Goal: Information Seeking & Learning: Learn about a topic

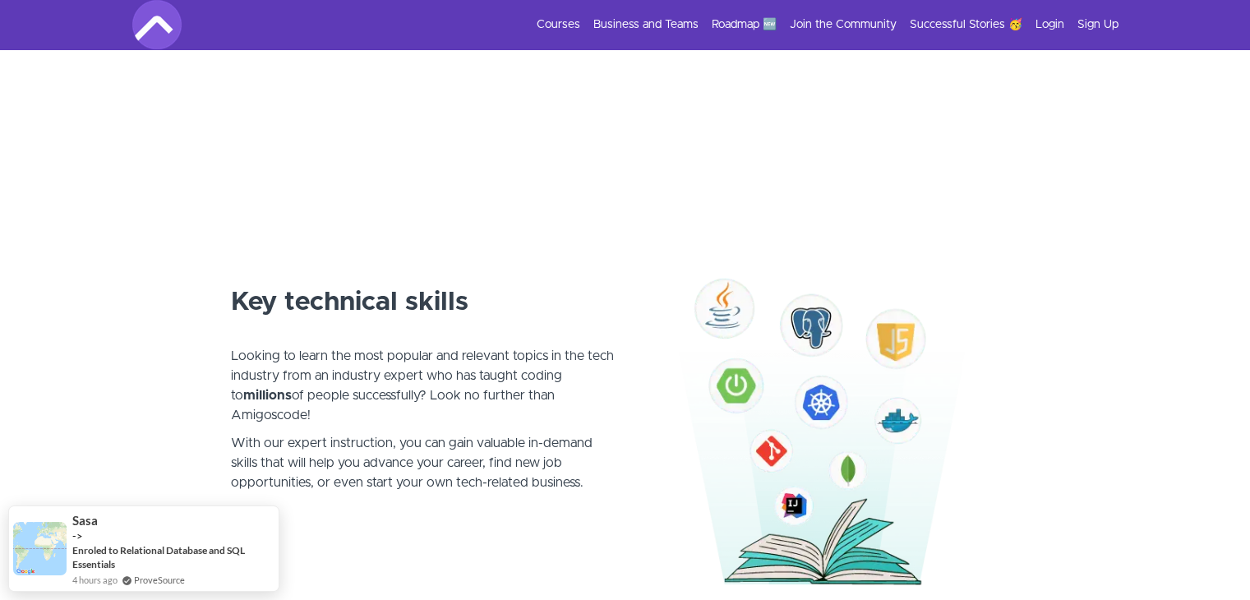
scroll to position [753, 0]
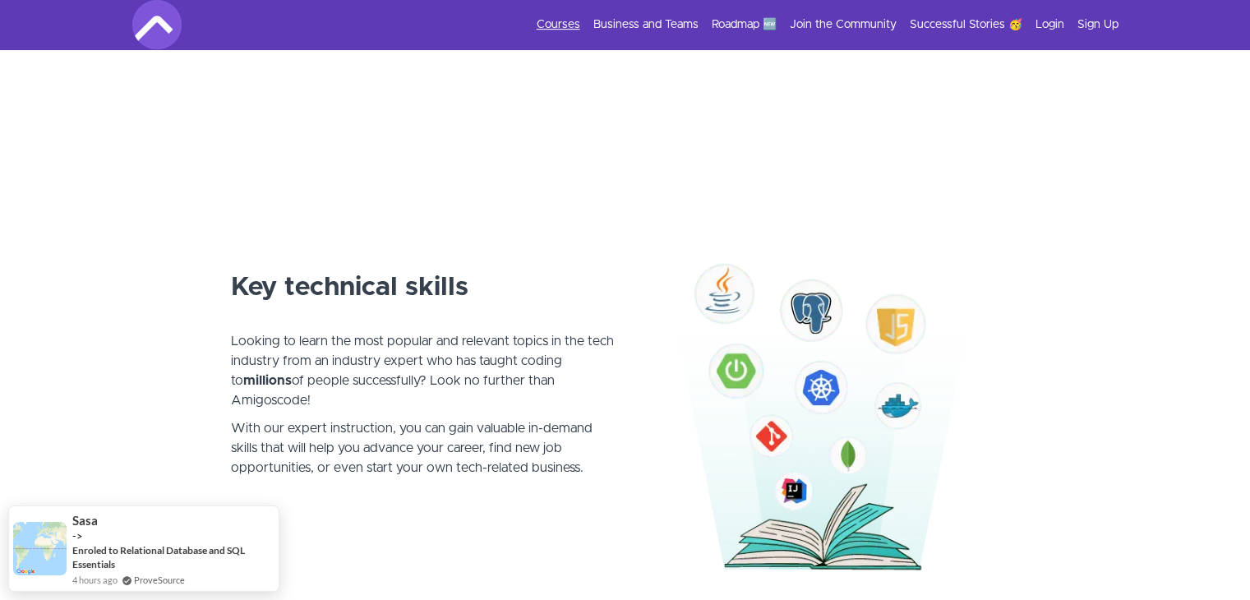
click at [564, 24] on link "Courses" at bounding box center [559, 24] width 44 height 16
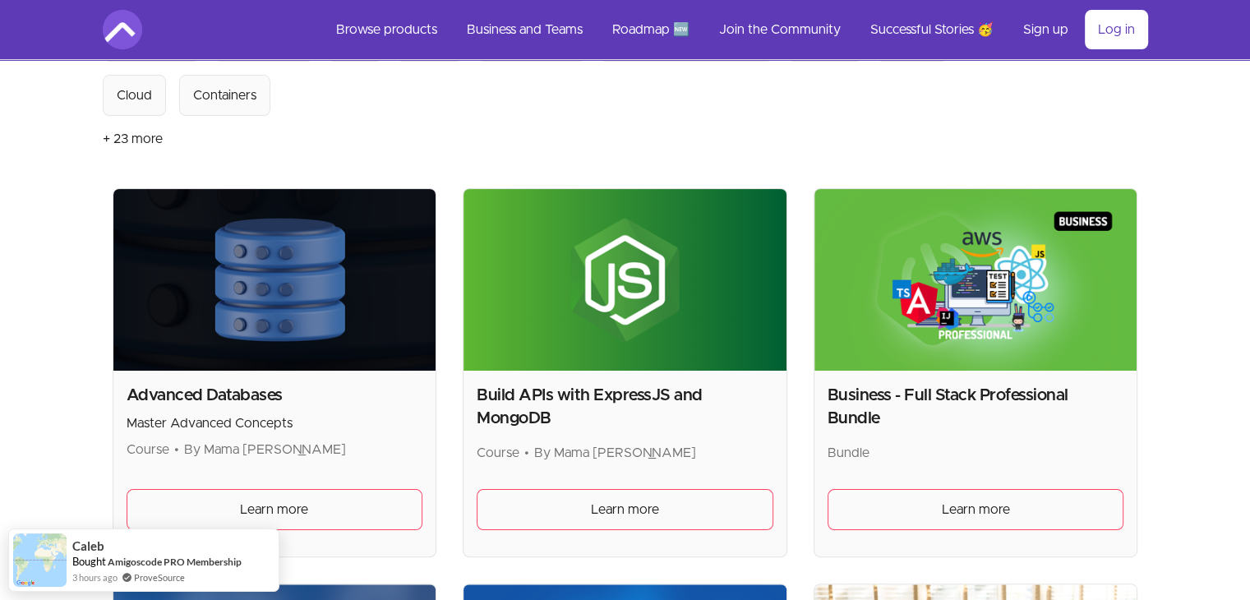
scroll to position [227, 0]
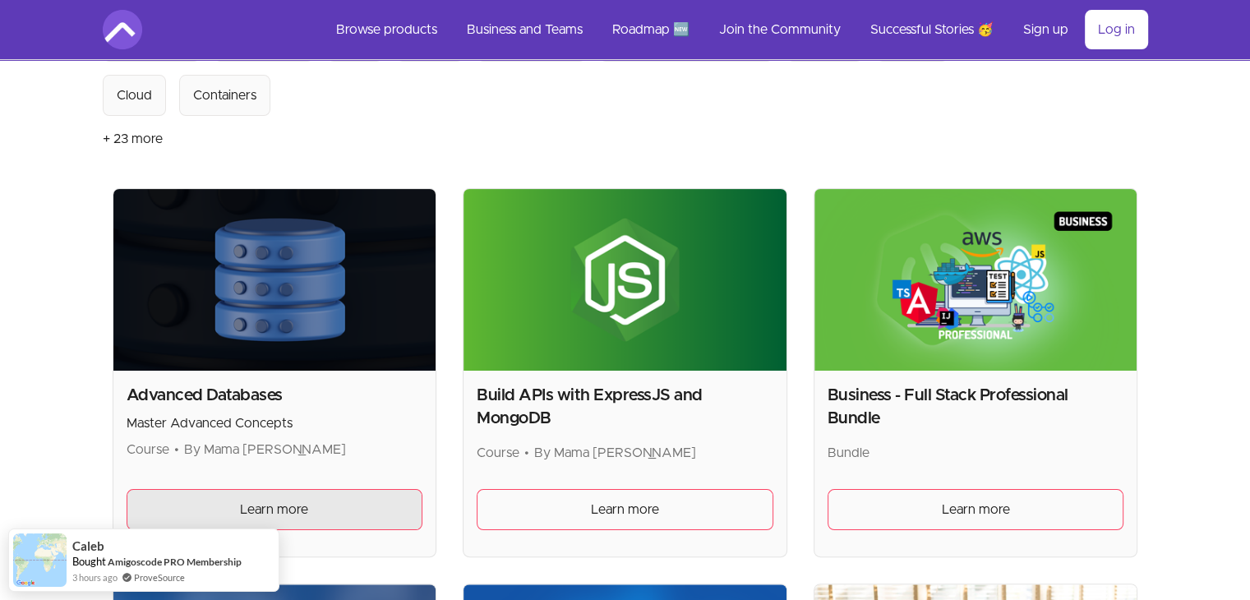
click at [221, 509] on link "Learn more" at bounding box center [275, 509] width 297 height 41
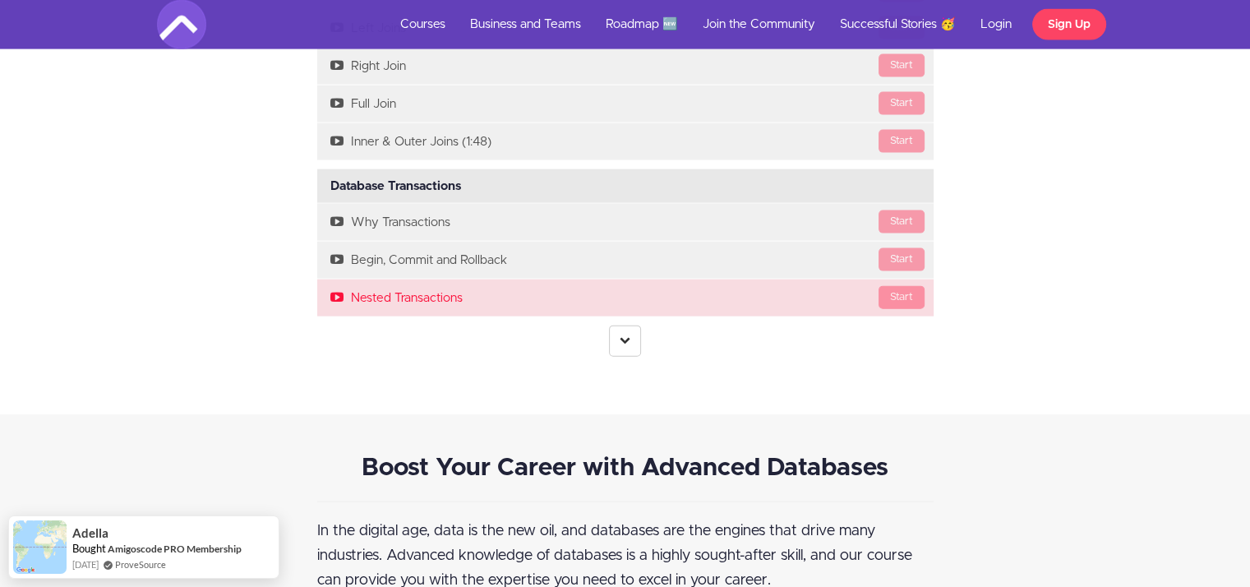
scroll to position [3633, 0]
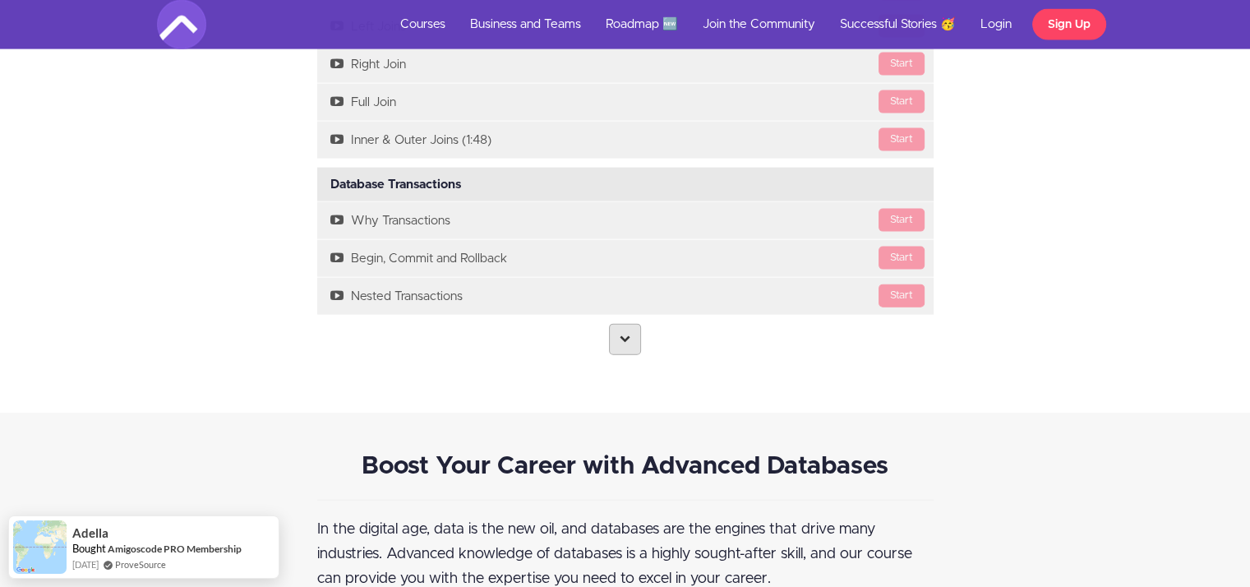
click at [624, 333] on icon at bounding box center [625, 338] width 11 height 11
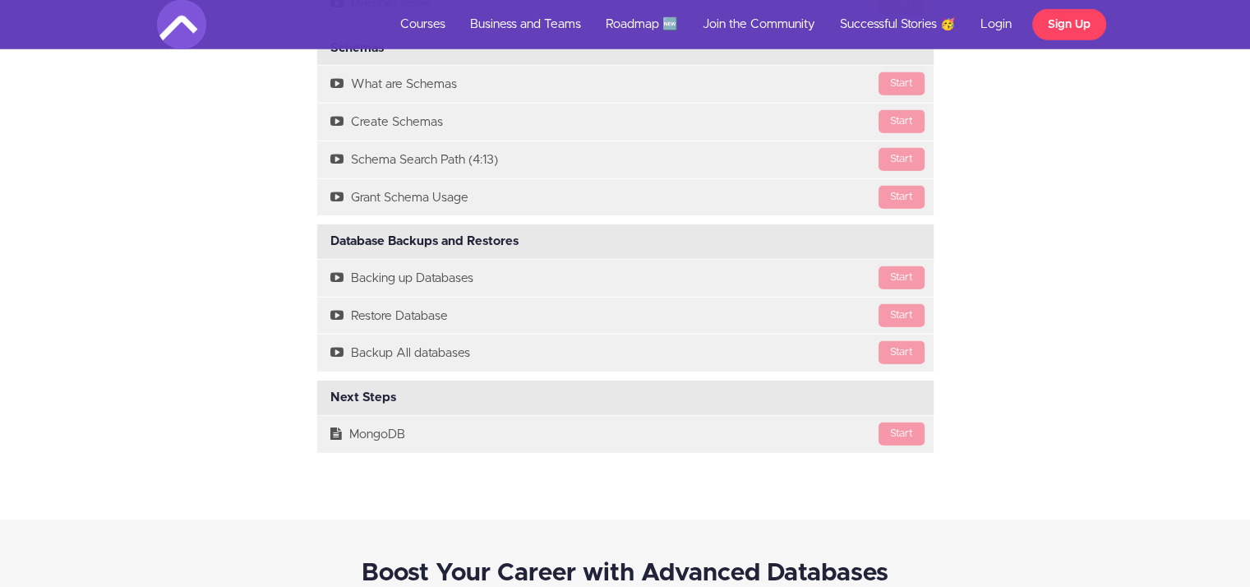
scroll to position [4690, 0]
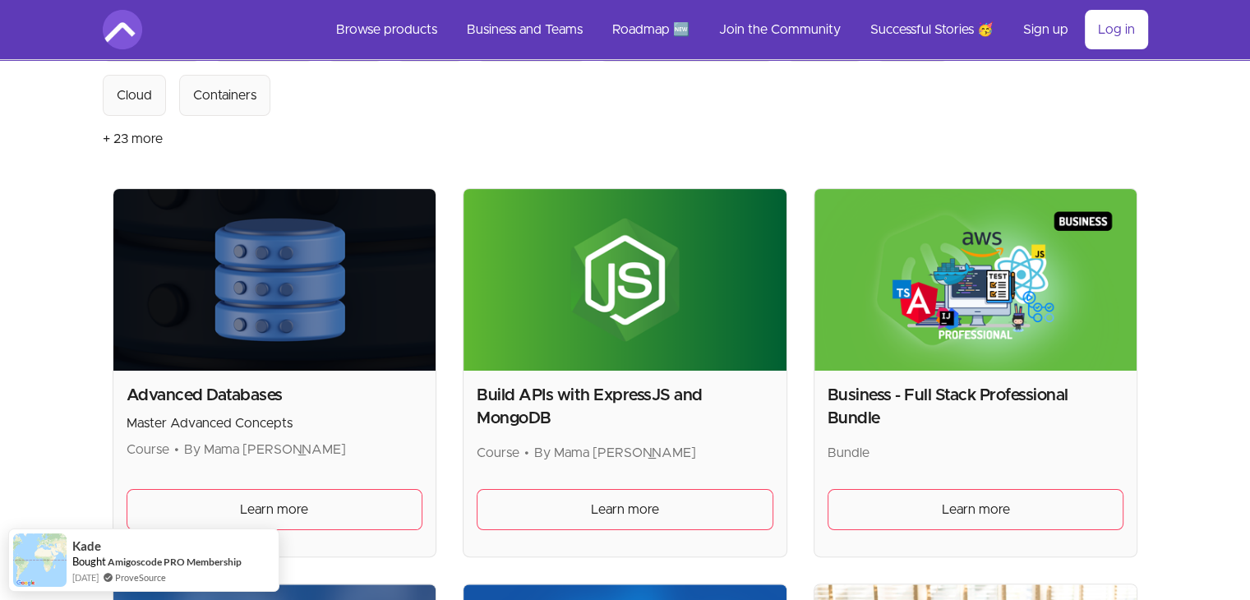
click at [128, 131] on button "+ 23 more" at bounding box center [133, 139] width 60 height 46
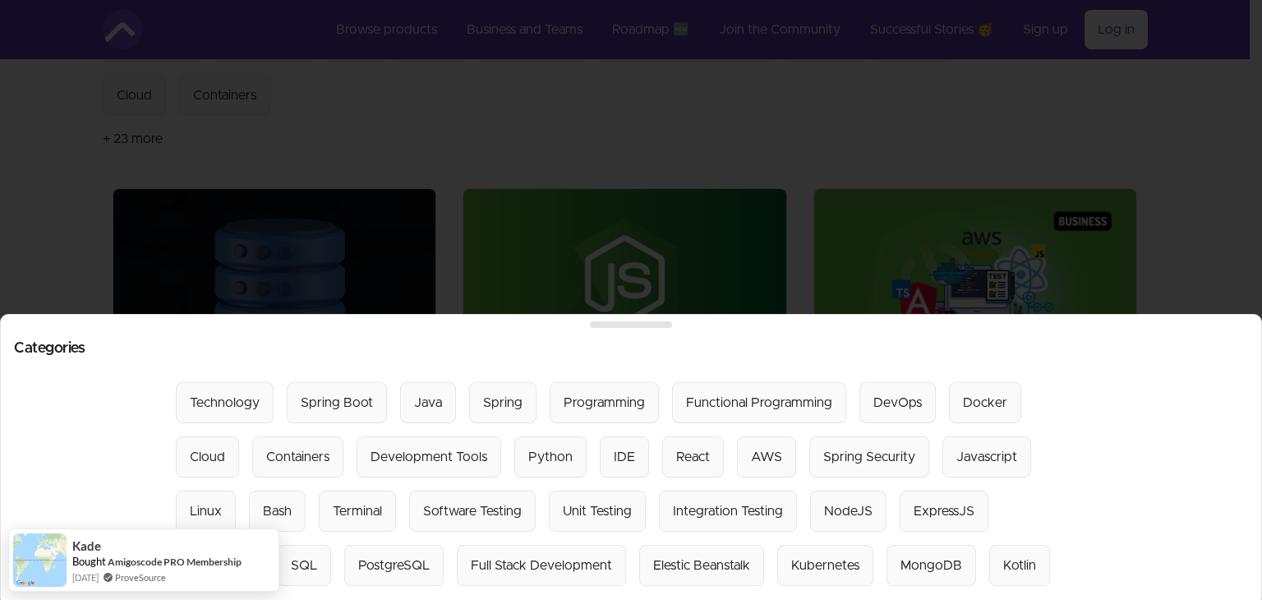
click at [67, 136] on div at bounding box center [631, 300] width 1262 height 600
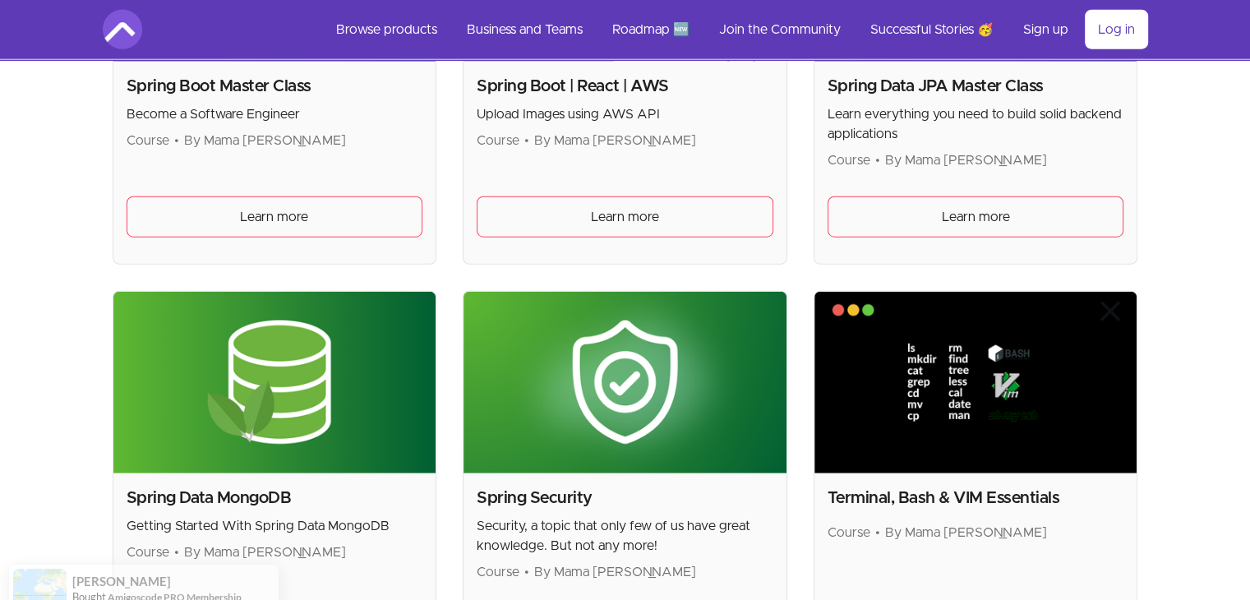
scroll to position [4438, 0]
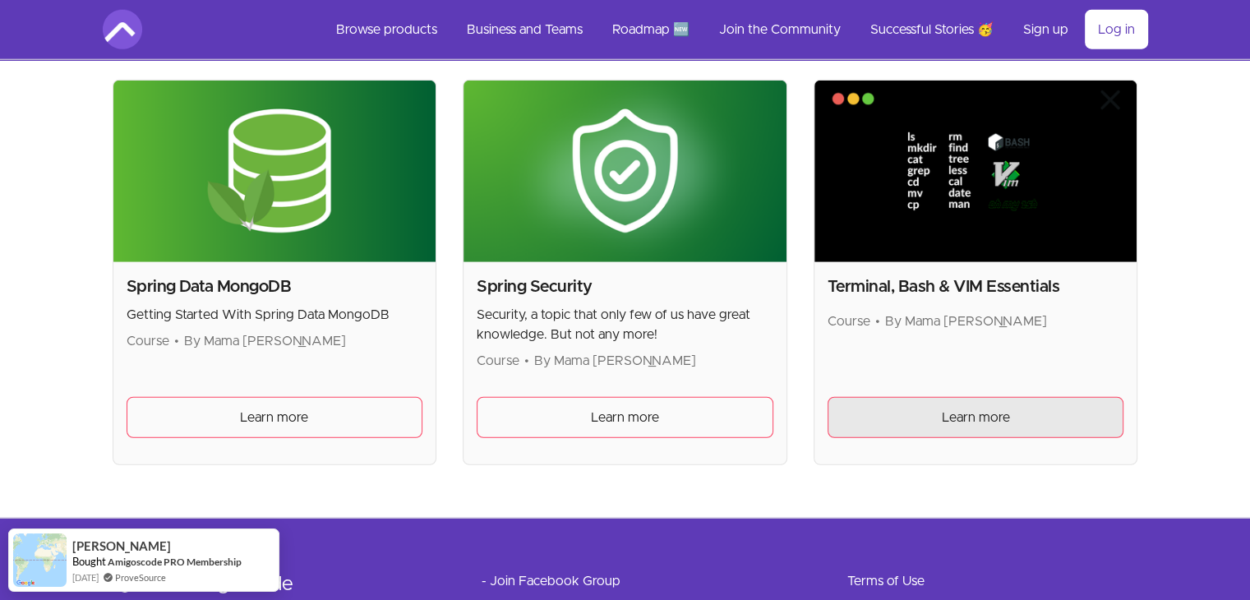
click at [924, 420] on link "Learn more" at bounding box center [975, 417] width 297 height 41
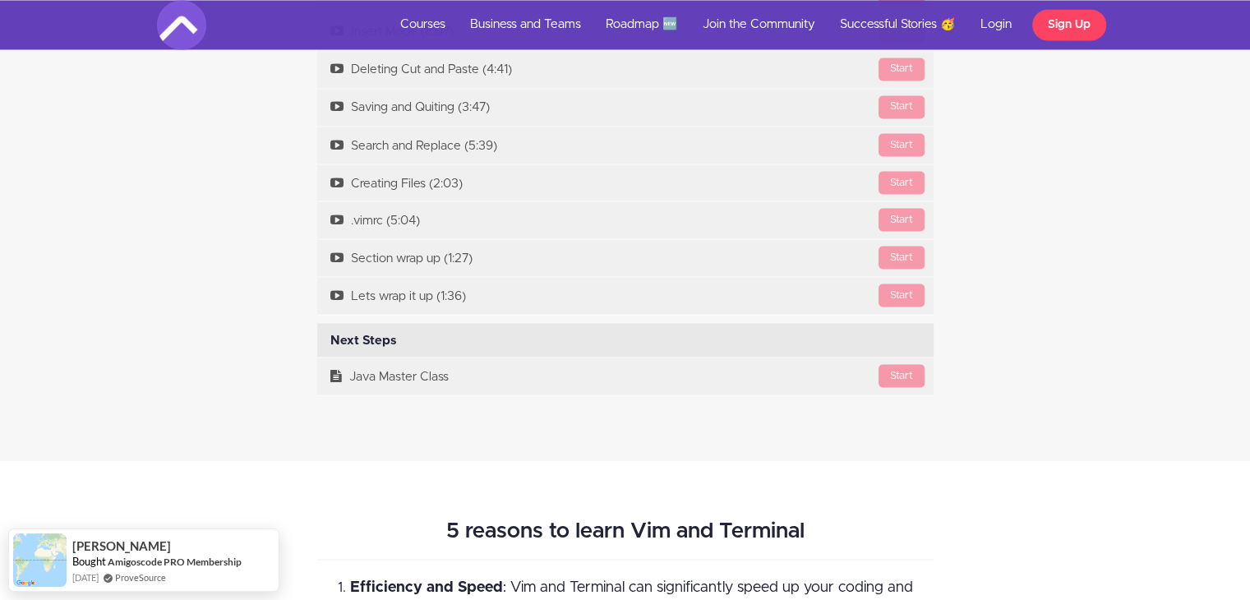
scroll to position [2999, 0]
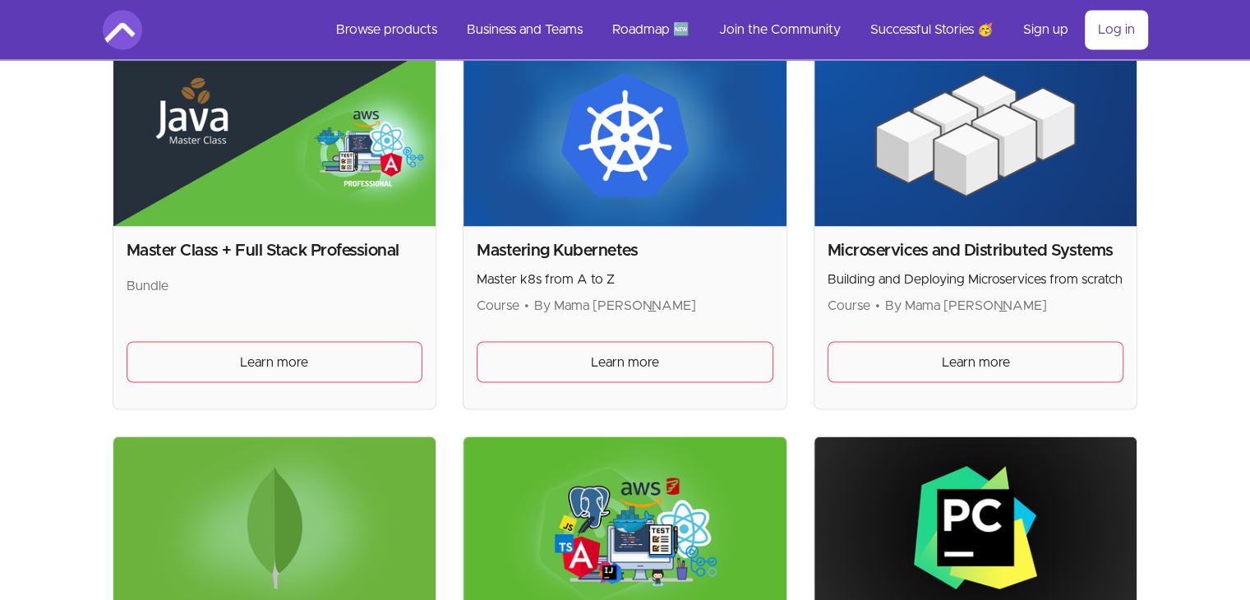
scroll to position [2707, 0]
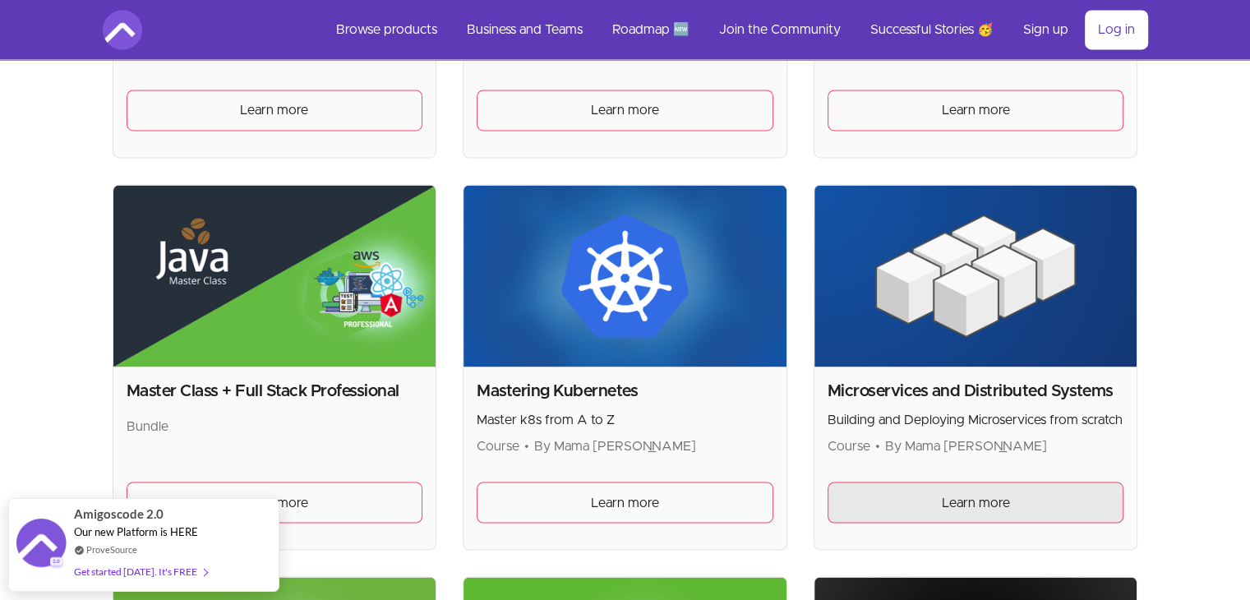
click at [930, 492] on link "Learn more" at bounding box center [975, 502] width 297 height 41
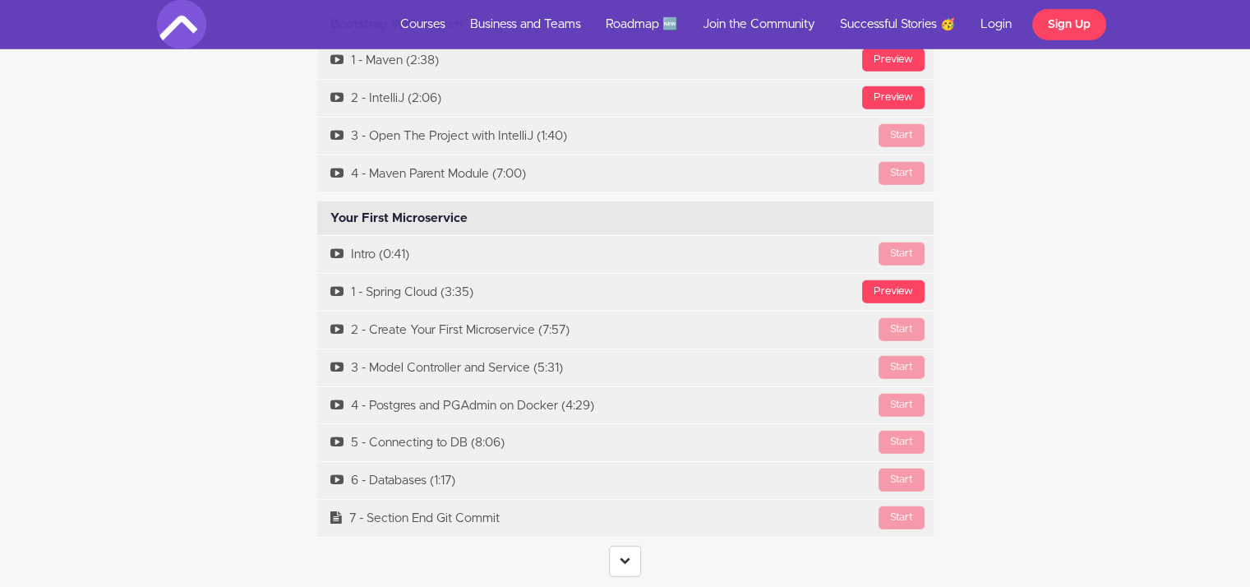
scroll to position [4864, 0]
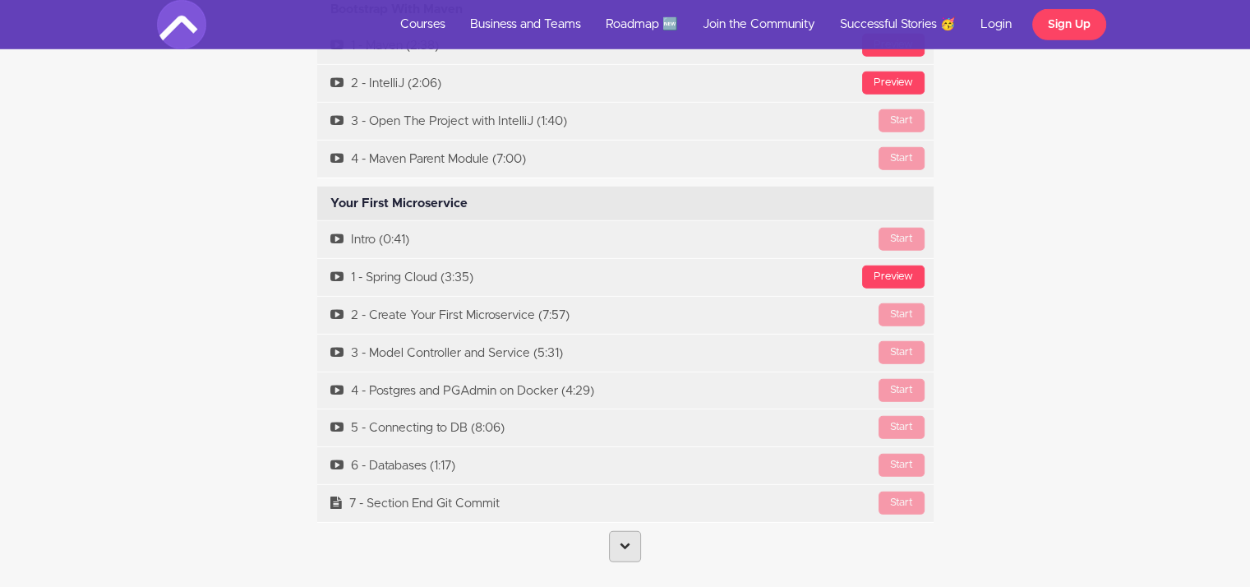
click at [616, 531] on link at bounding box center [625, 546] width 32 height 31
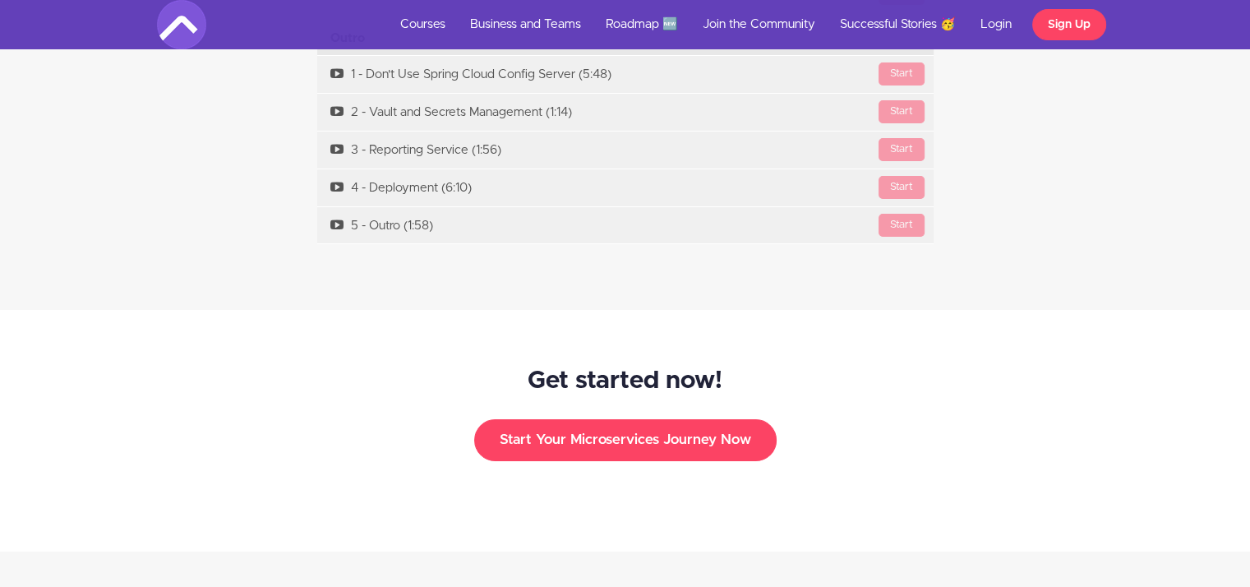
scroll to position [12429, 0]
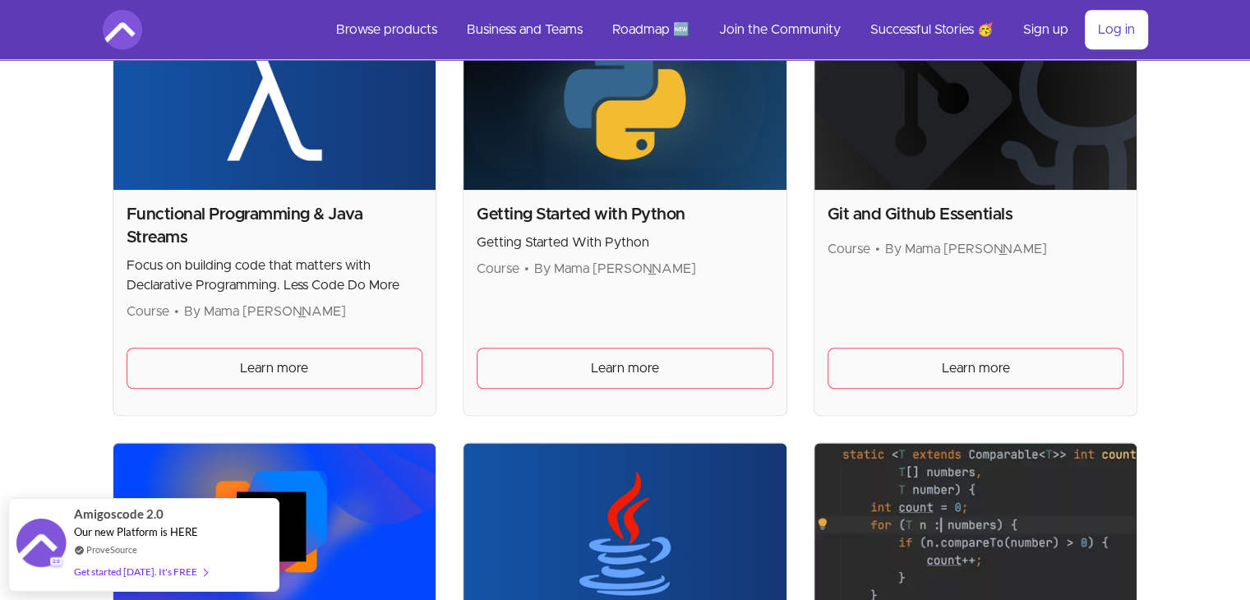
scroll to position [1198, 0]
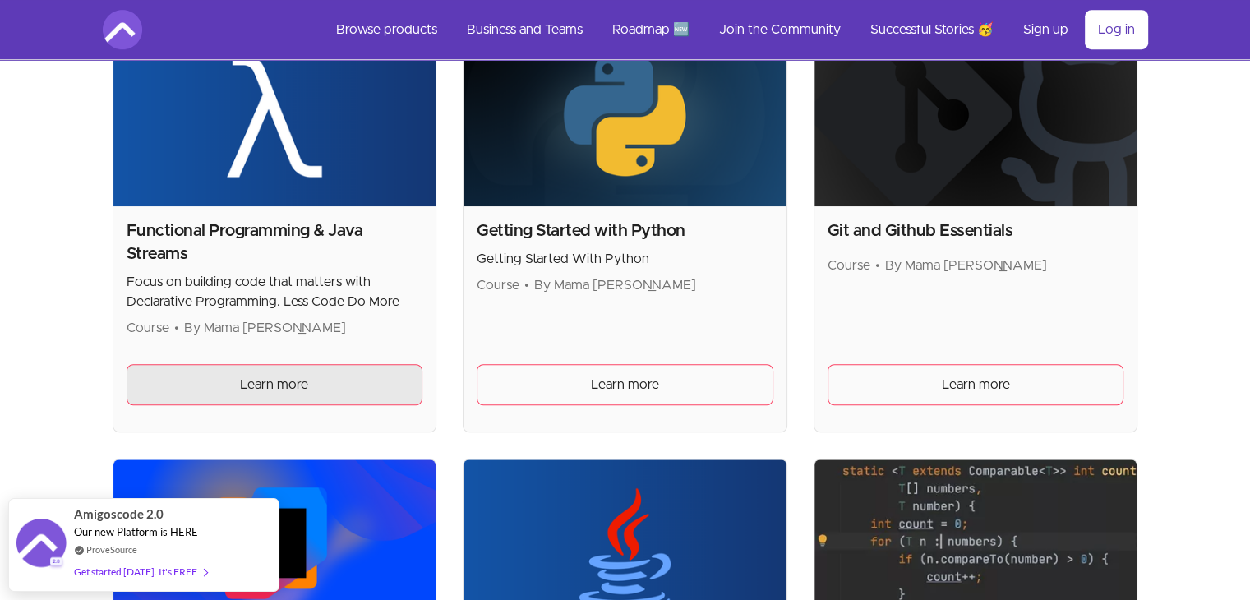
click at [205, 381] on link "Learn more" at bounding box center [275, 384] width 297 height 41
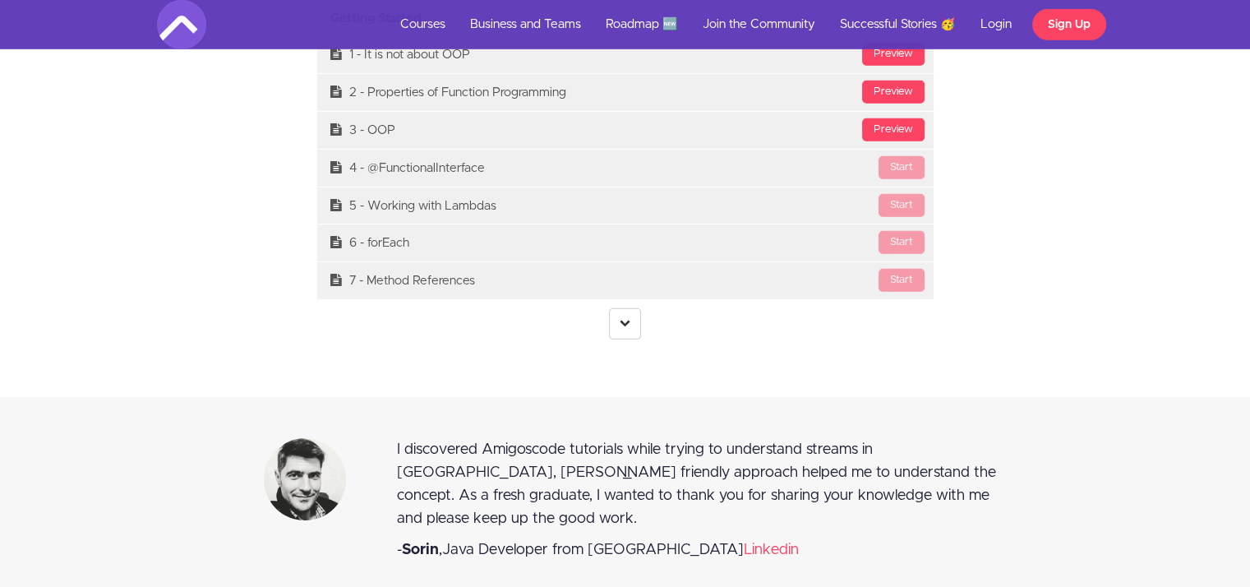
scroll to position [5114, 0]
click at [611, 307] on link at bounding box center [625, 322] width 32 height 31
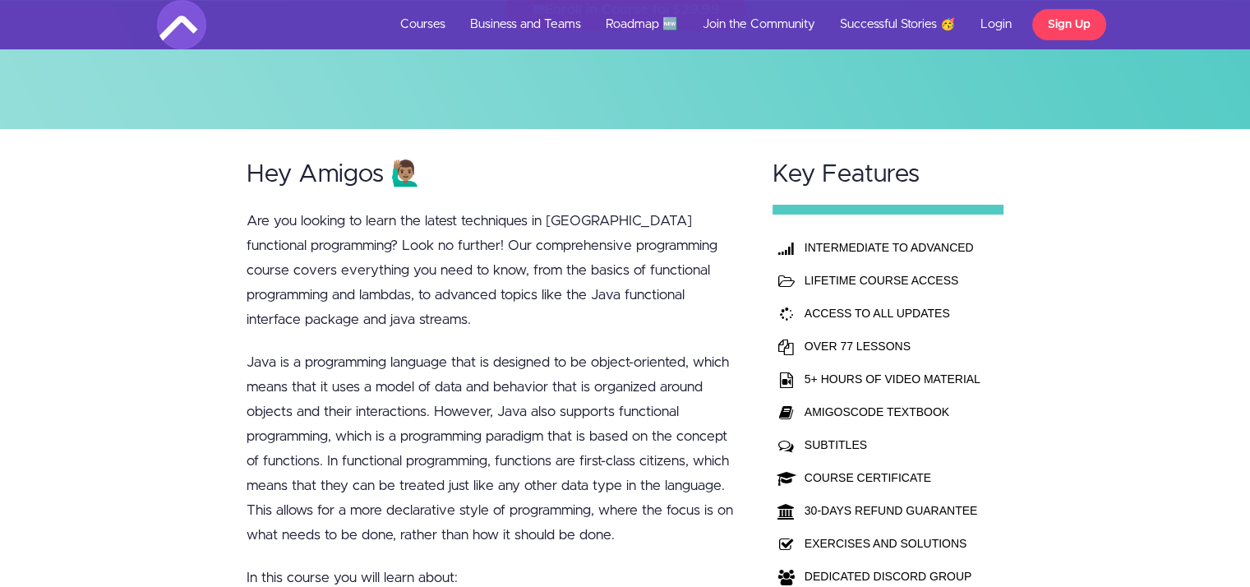
scroll to position [0, 0]
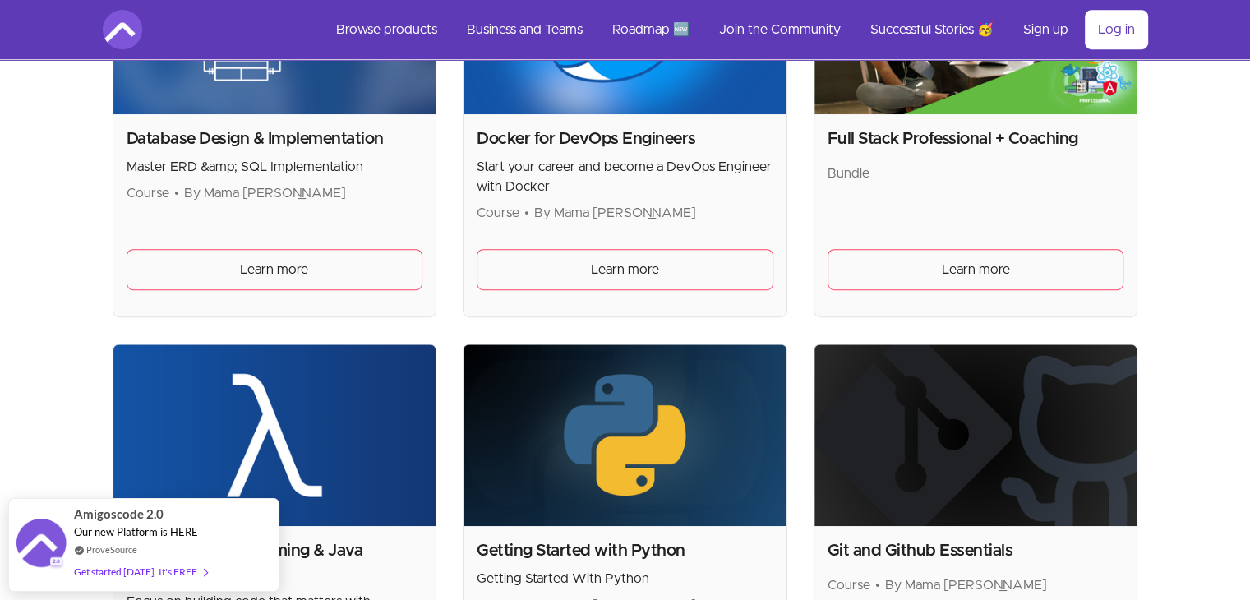
scroll to position [883, 0]
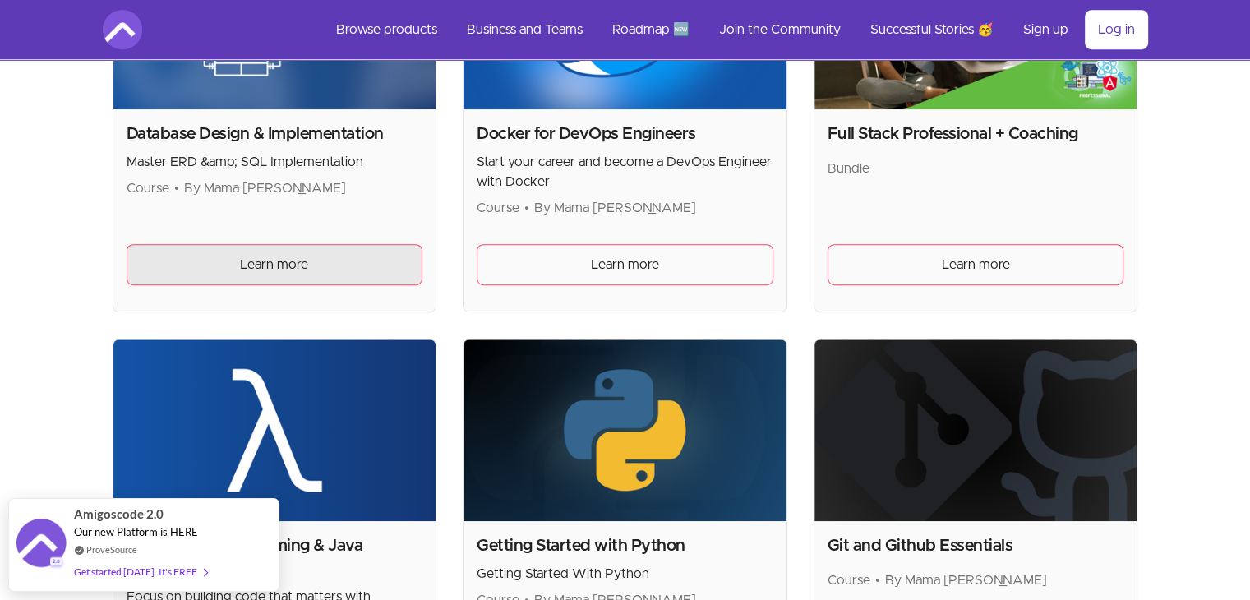
click at [265, 260] on span "Learn more" at bounding box center [274, 265] width 68 height 20
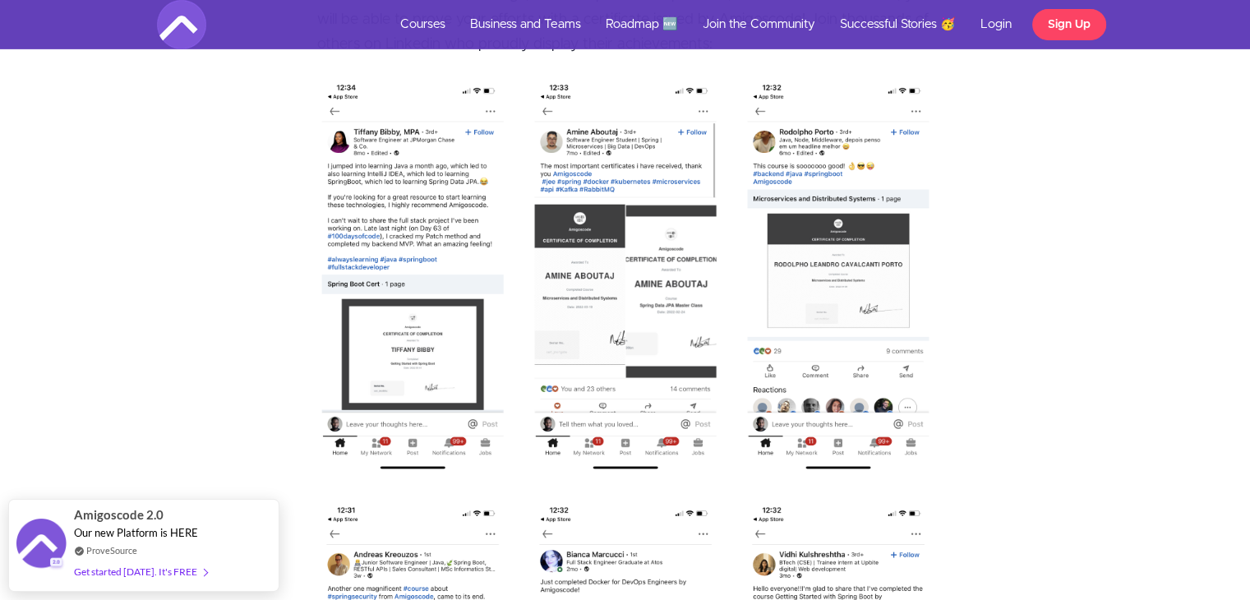
scroll to position [5494, 0]
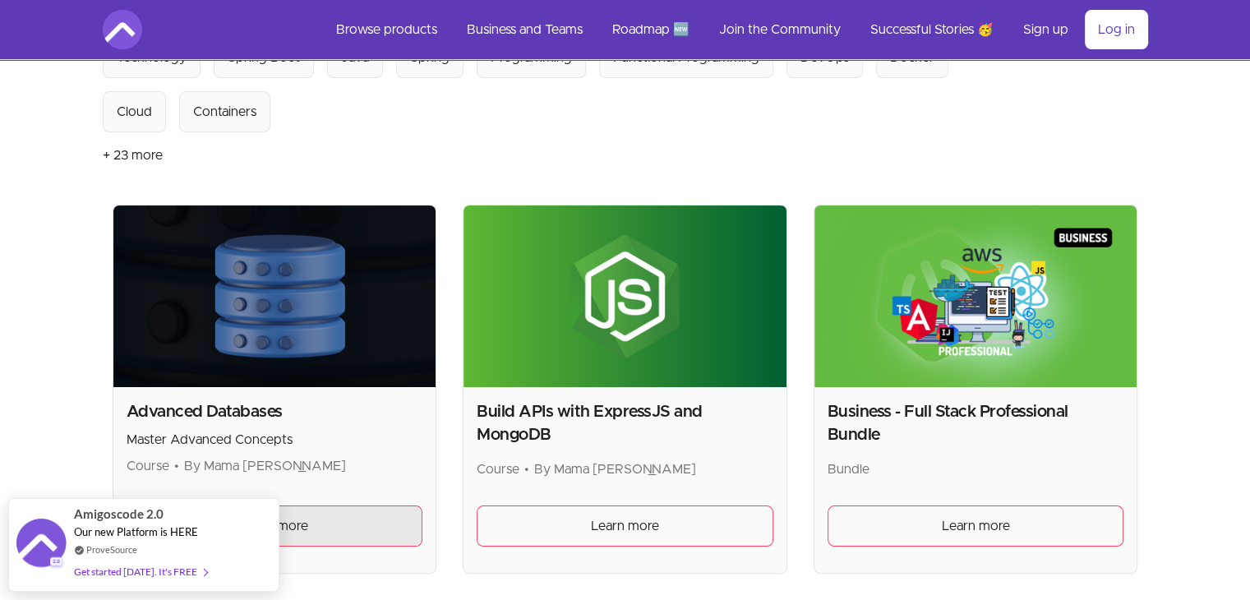
scroll to position [210, 0]
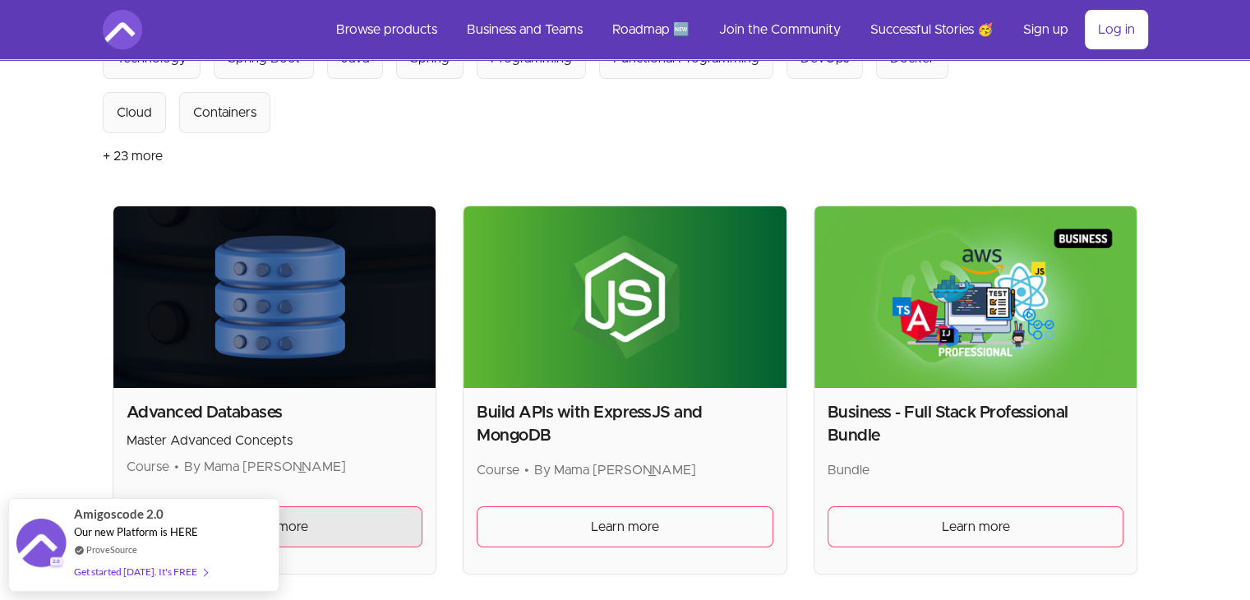
click at [306, 523] on span "Learn more" at bounding box center [274, 527] width 68 height 20
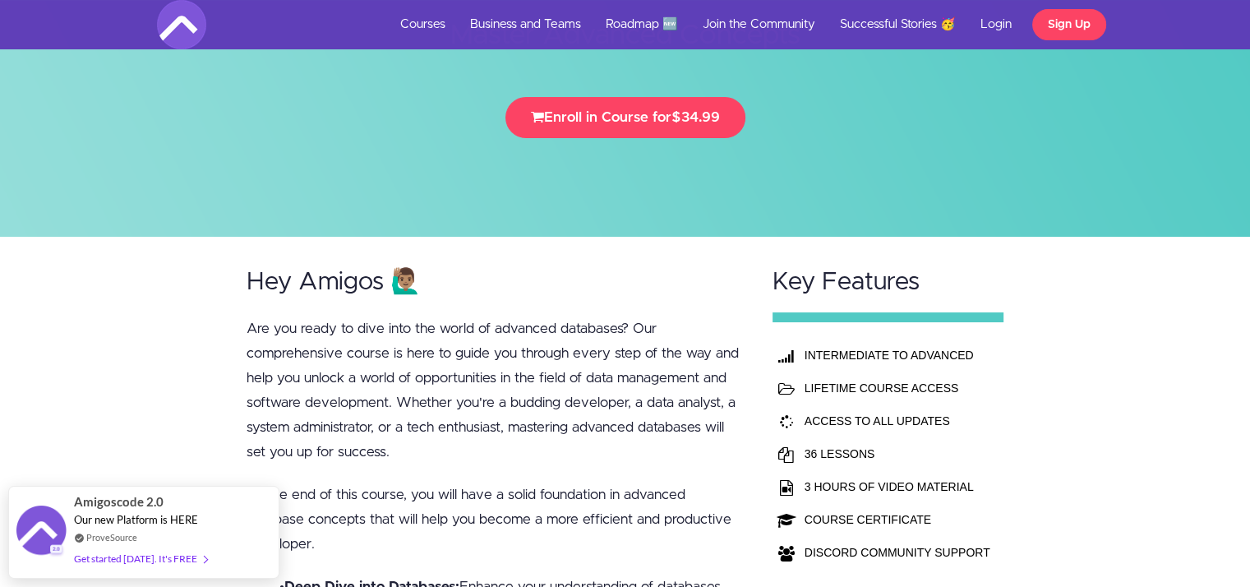
scroll to position [200, 0]
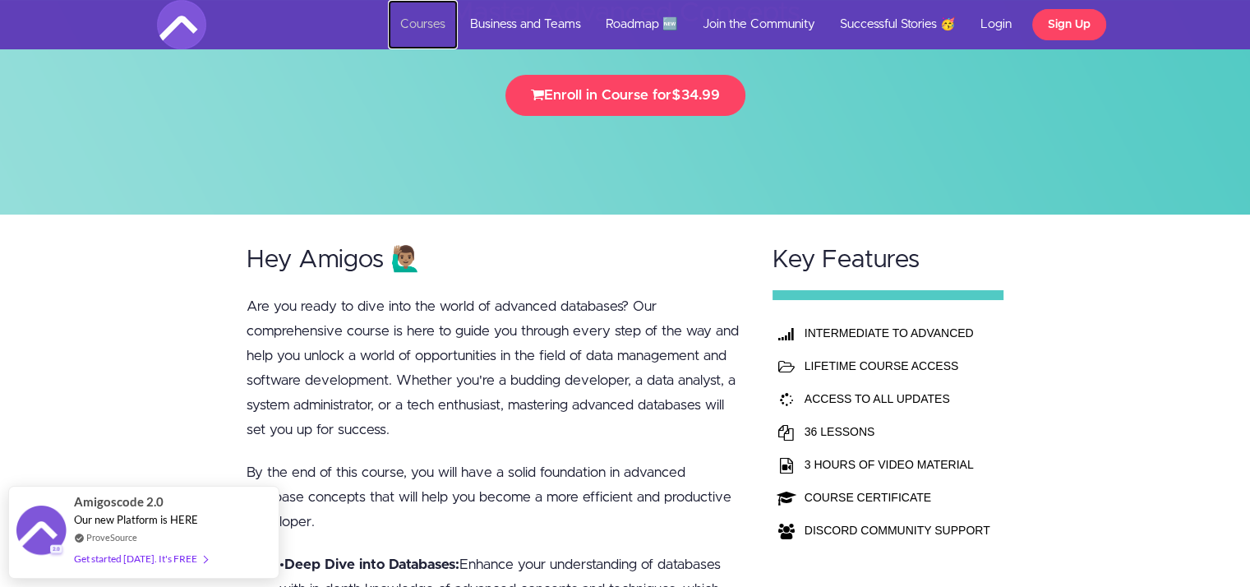
click at [411, 29] on link "Courses" at bounding box center [423, 24] width 70 height 49
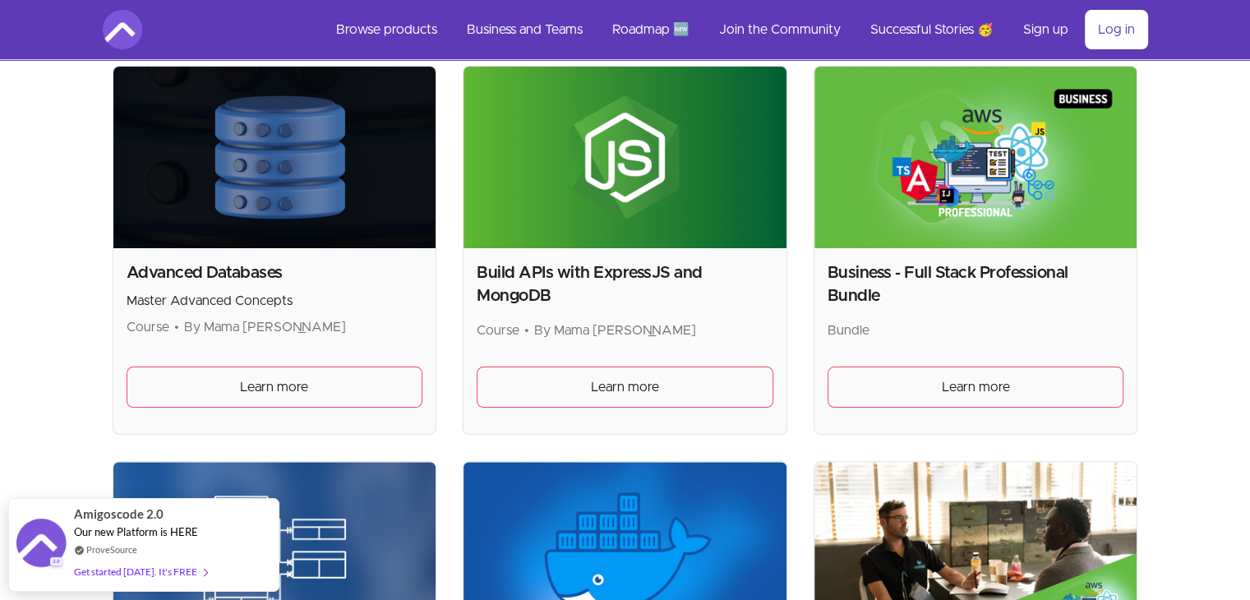
scroll to position [350, 0]
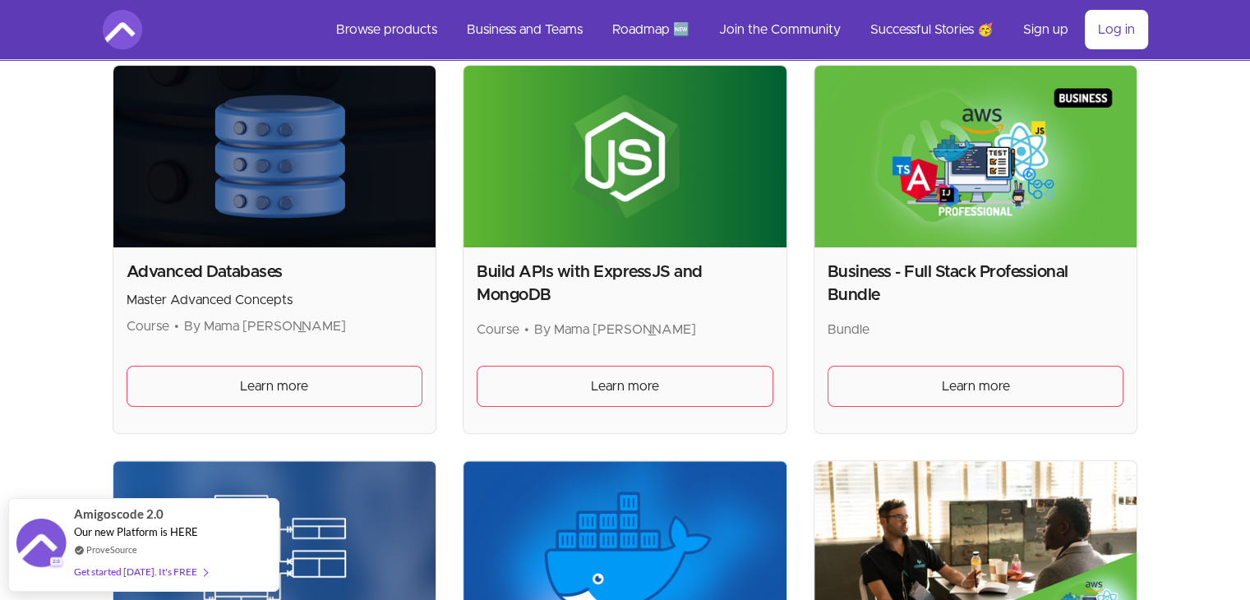
click at [193, 197] on img at bounding box center [274, 157] width 323 height 182
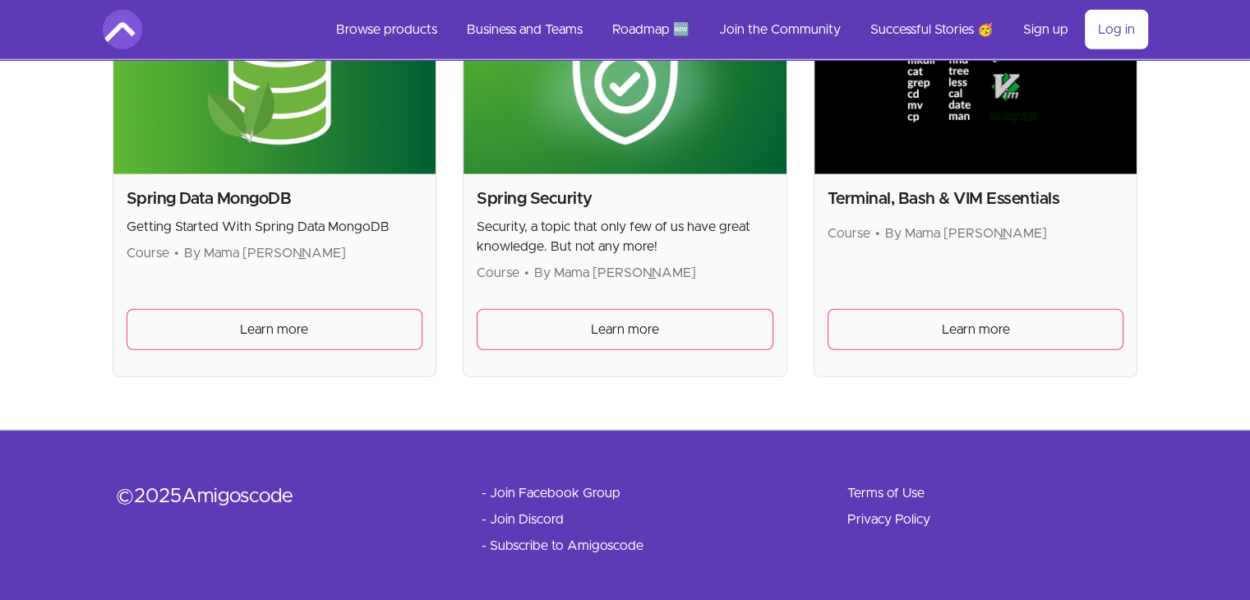
scroll to position [4527, 0]
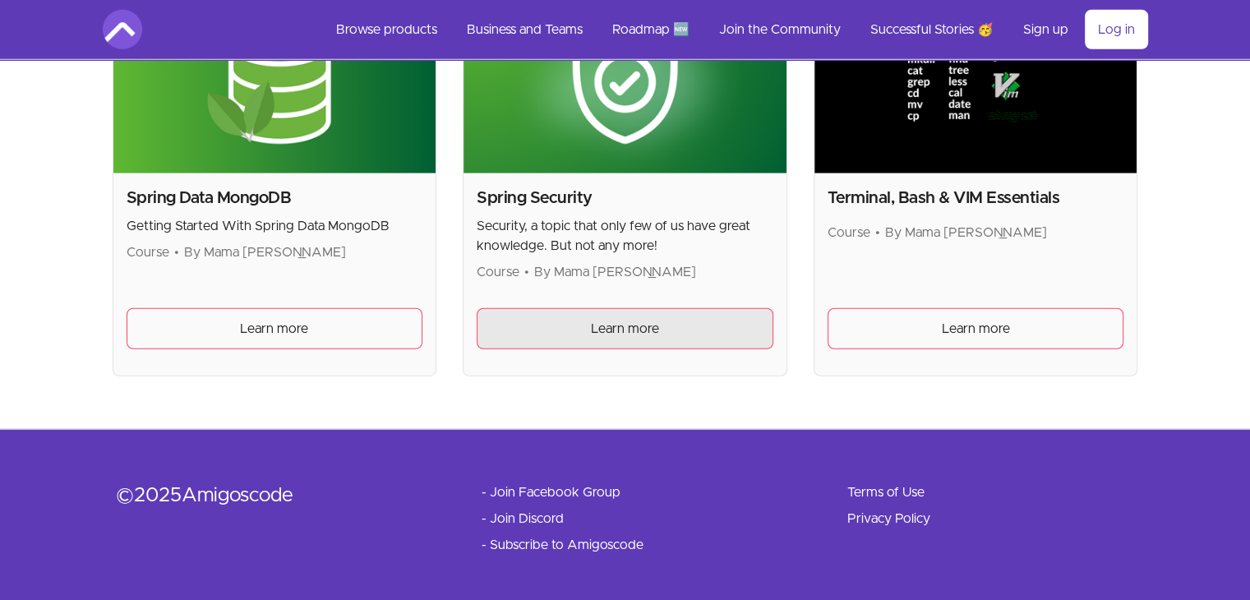
click at [551, 332] on link "Learn more" at bounding box center [625, 328] width 297 height 41
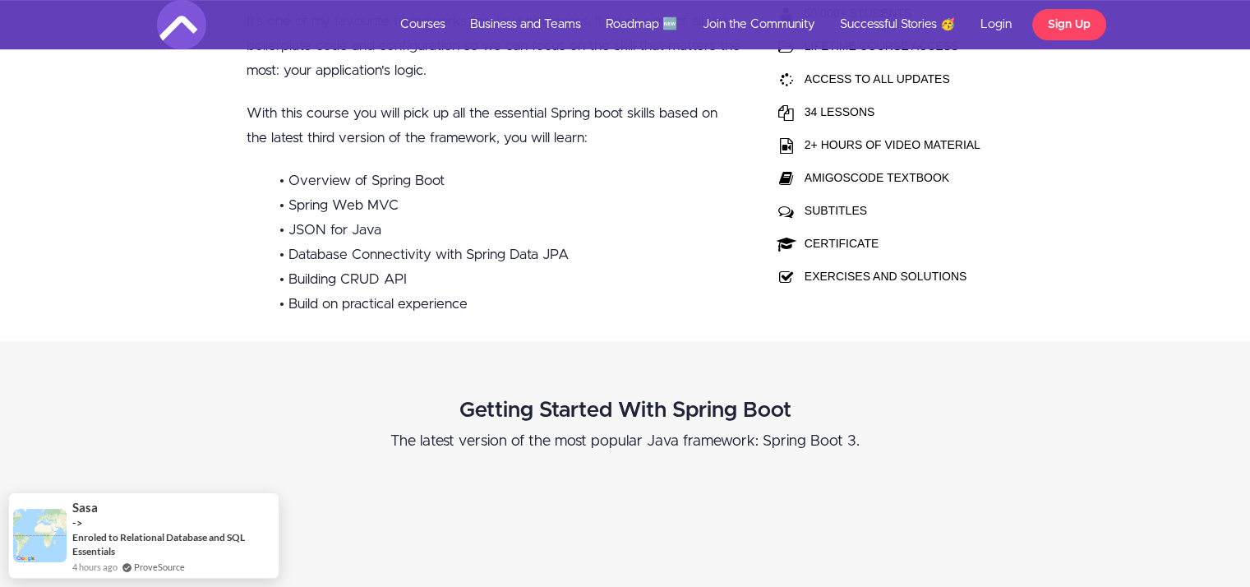
scroll to position [580, 0]
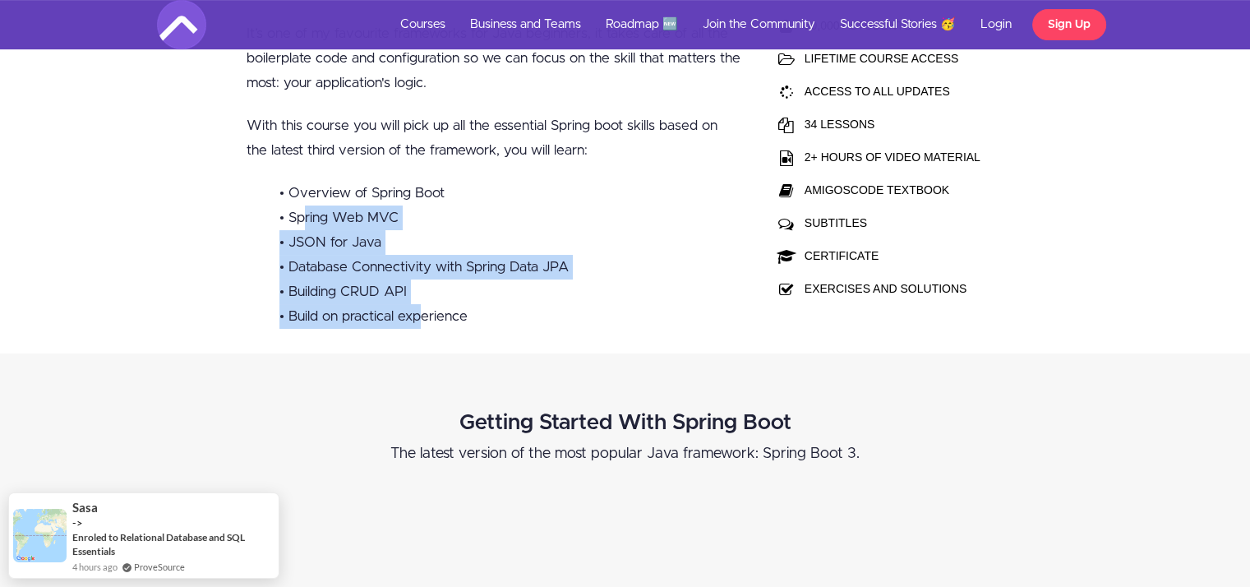
drag, startPoint x: 306, startPoint y: 210, endPoint x: 422, endPoint y: 317, distance: 157.6
click at [422, 317] on ul "• Overview of Spring Boot • Spring Web MVC • JSON for Java • Database Connectiv…" at bounding box center [494, 255] width 495 height 148
click at [422, 317] on li "• Build on practical experience" at bounding box center [510, 316] width 462 height 25
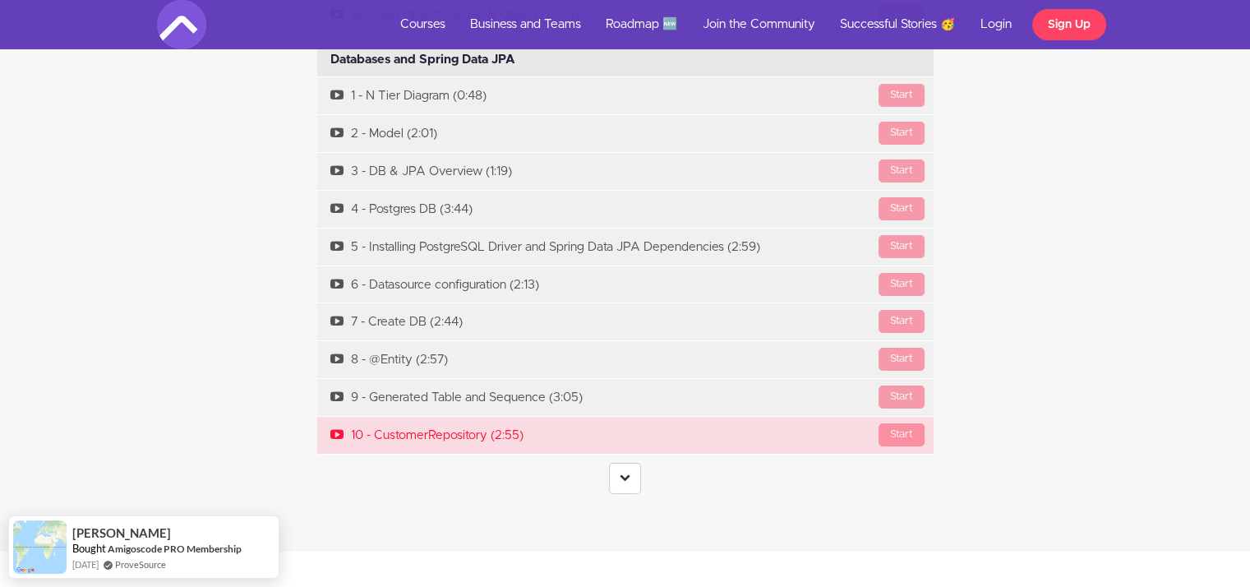
scroll to position [6031, 0]
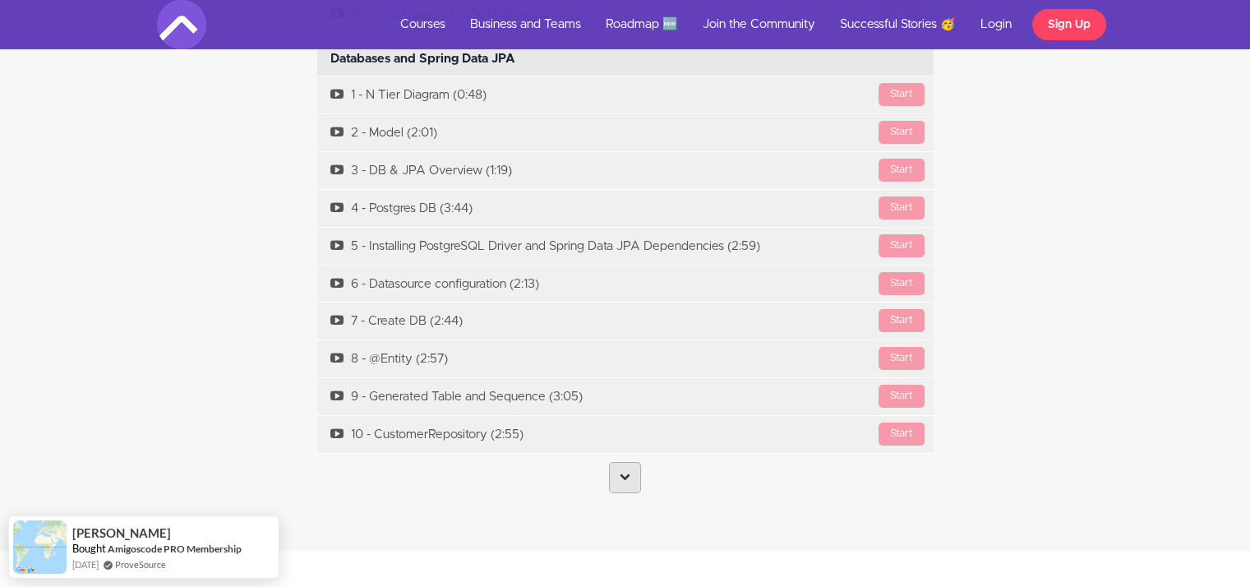
click at [628, 484] on link at bounding box center [625, 477] width 32 height 31
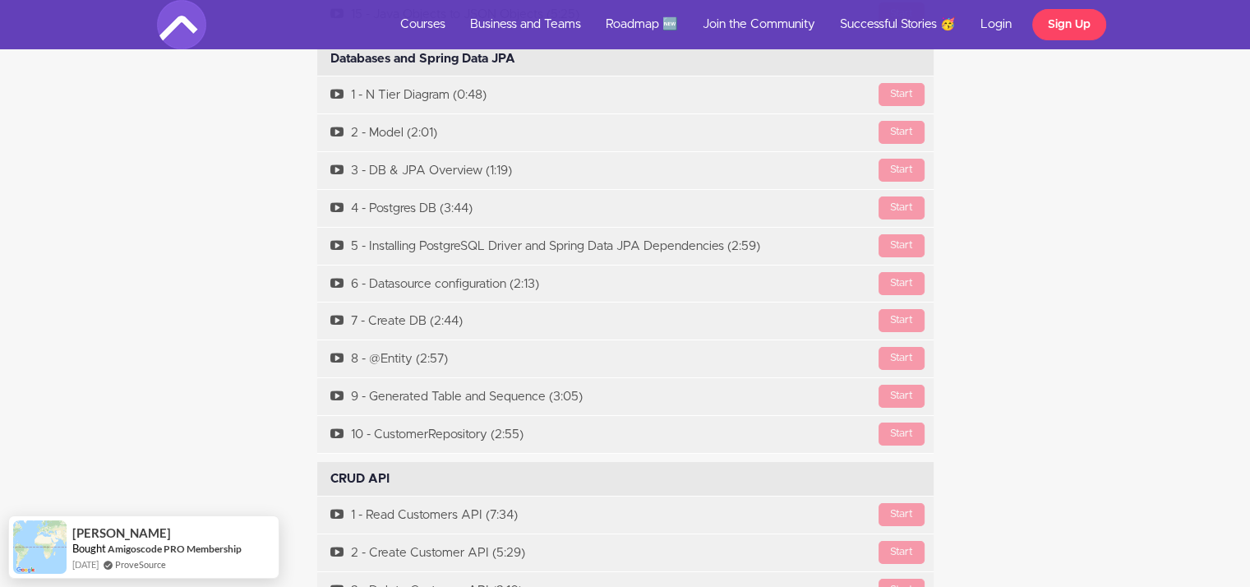
click at [299, 336] on div "Course Curriculum Intro Available in days days after you enroll Preview 1 - Int…" at bounding box center [625, 78] width 961 height 1737
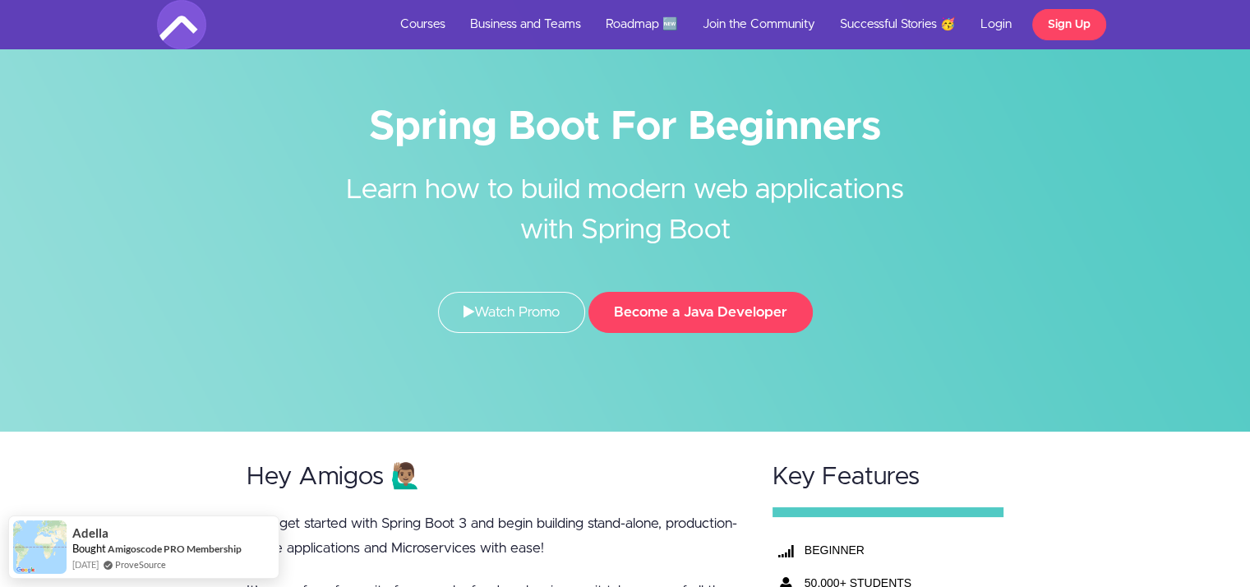
scroll to position [0, 0]
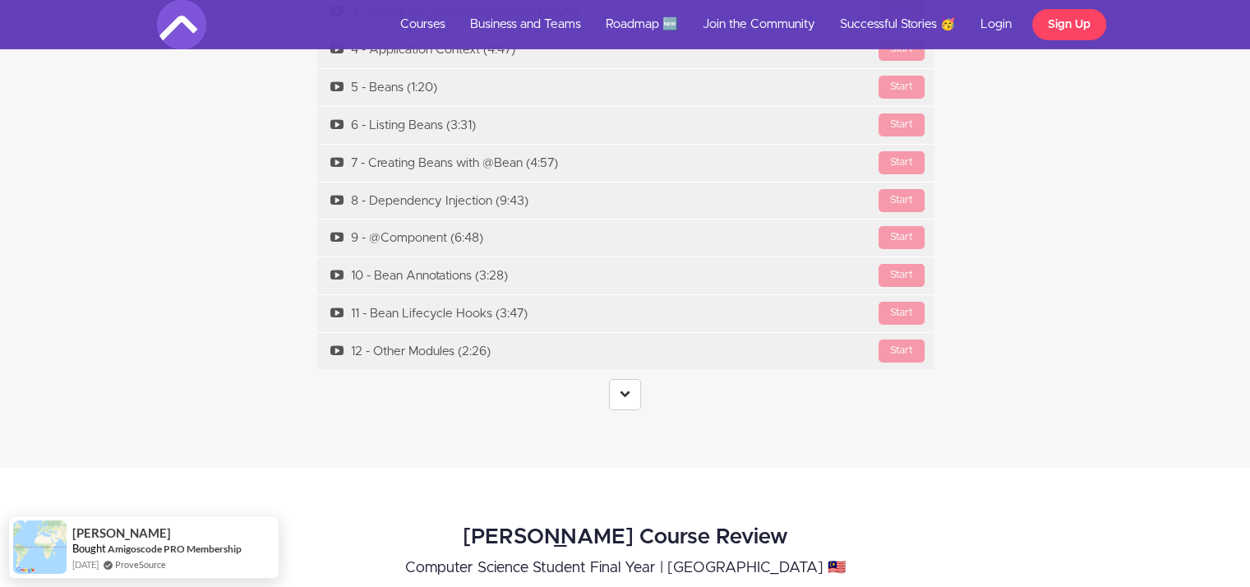
scroll to position [5759, 0]
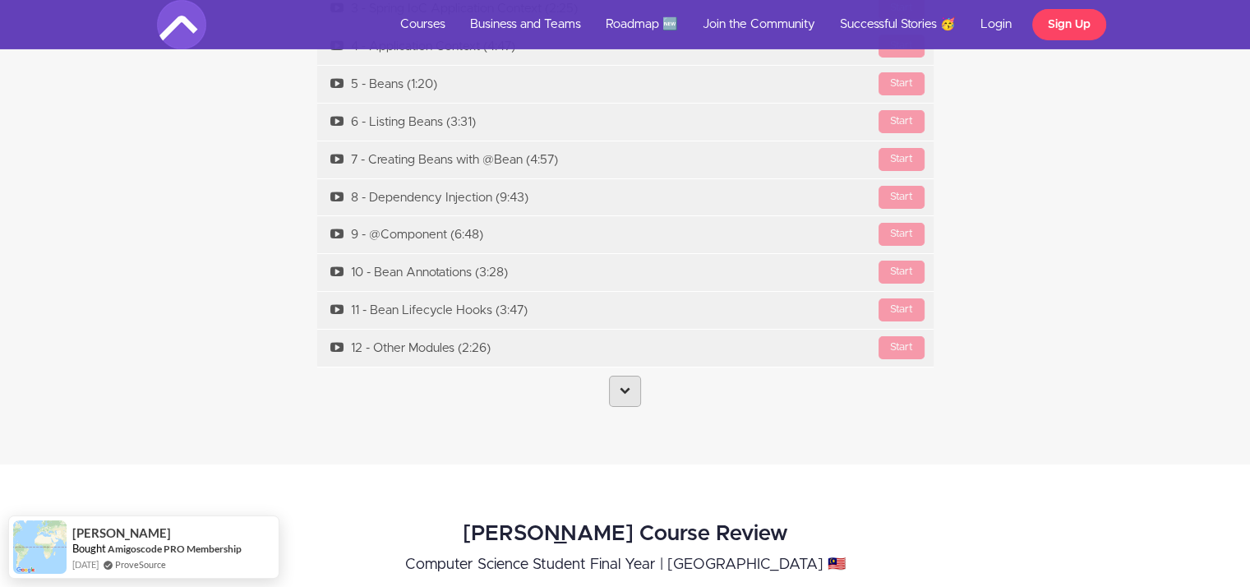
click at [610, 376] on link at bounding box center [625, 391] width 32 height 31
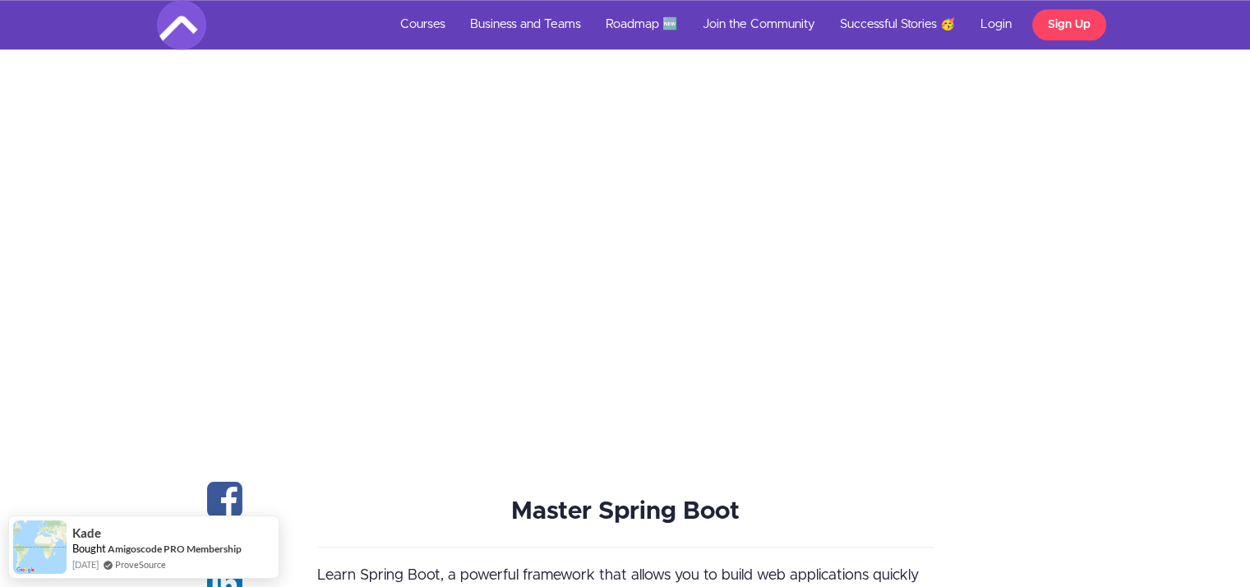
scroll to position [0, 0]
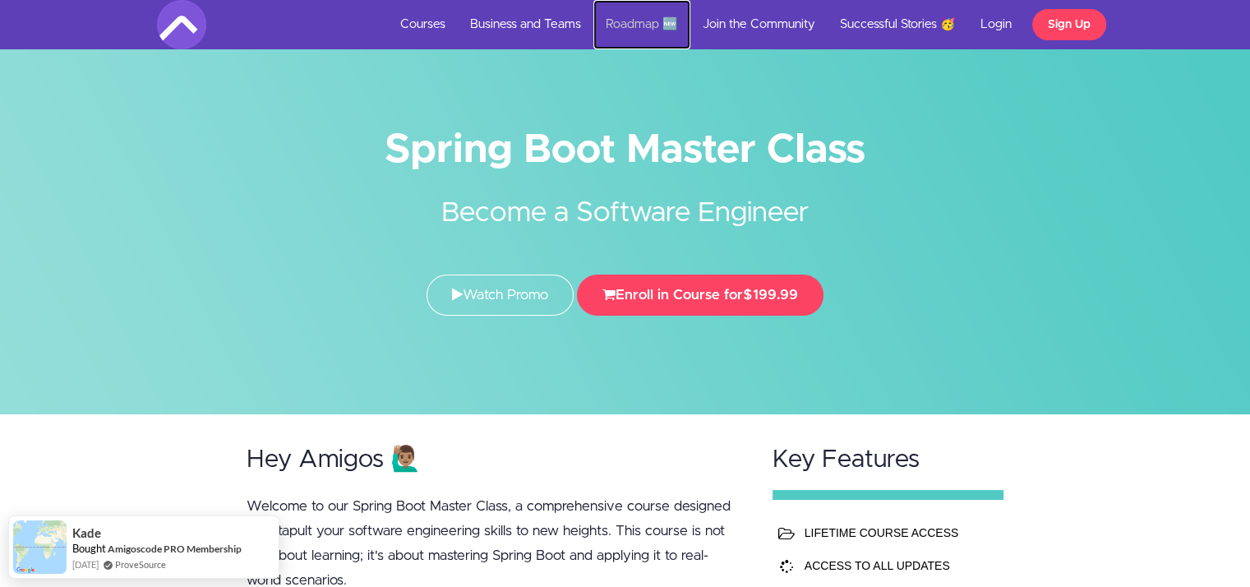
click at [610, 15] on link "Roadmap 🆕" at bounding box center [641, 24] width 97 height 49
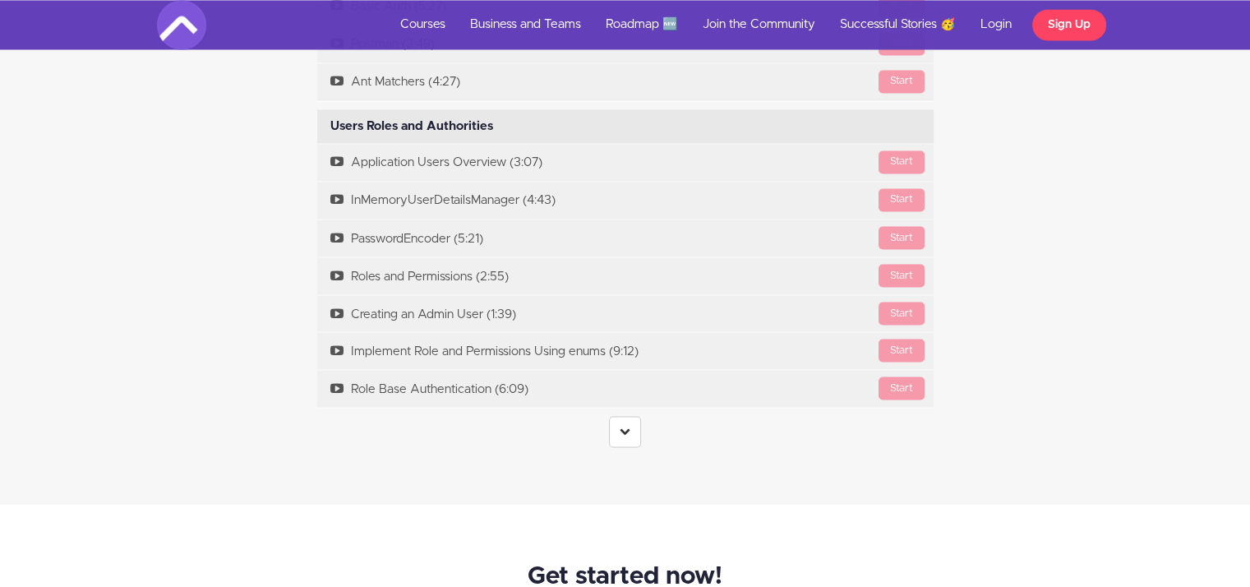
scroll to position [2942, 0]
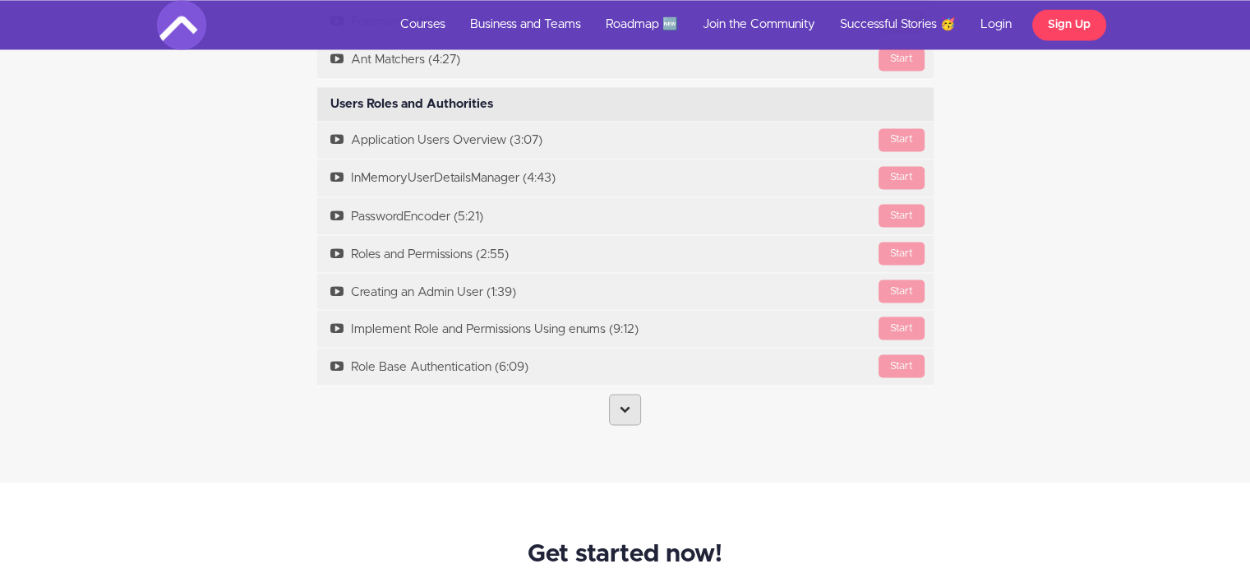
click at [614, 405] on link at bounding box center [625, 409] width 32 height 31
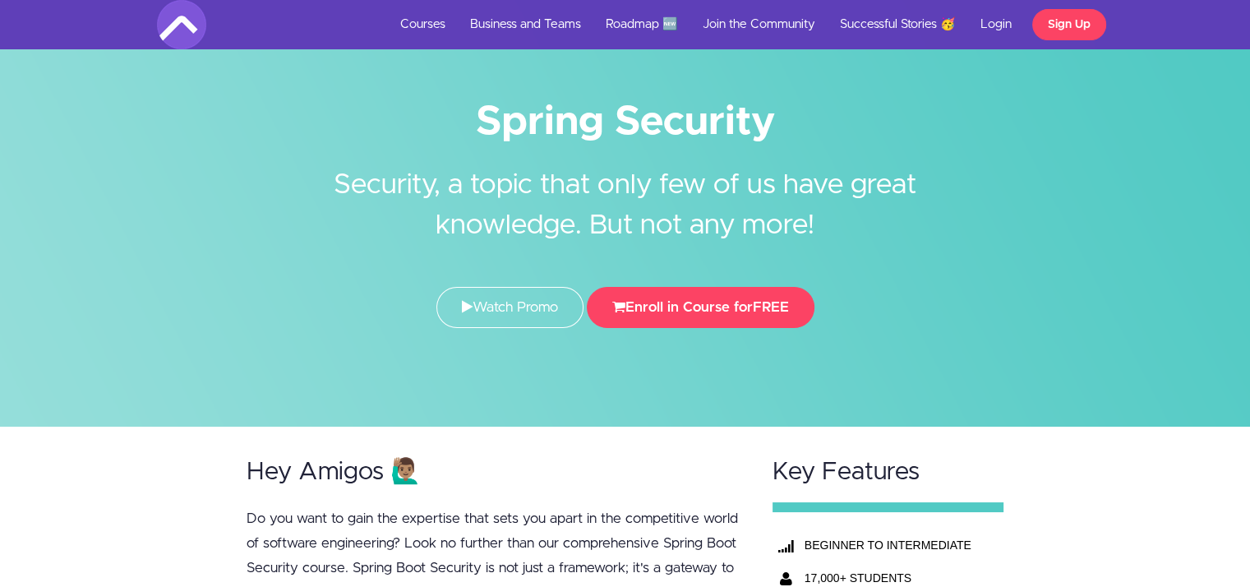
scroll to position [0, 0]
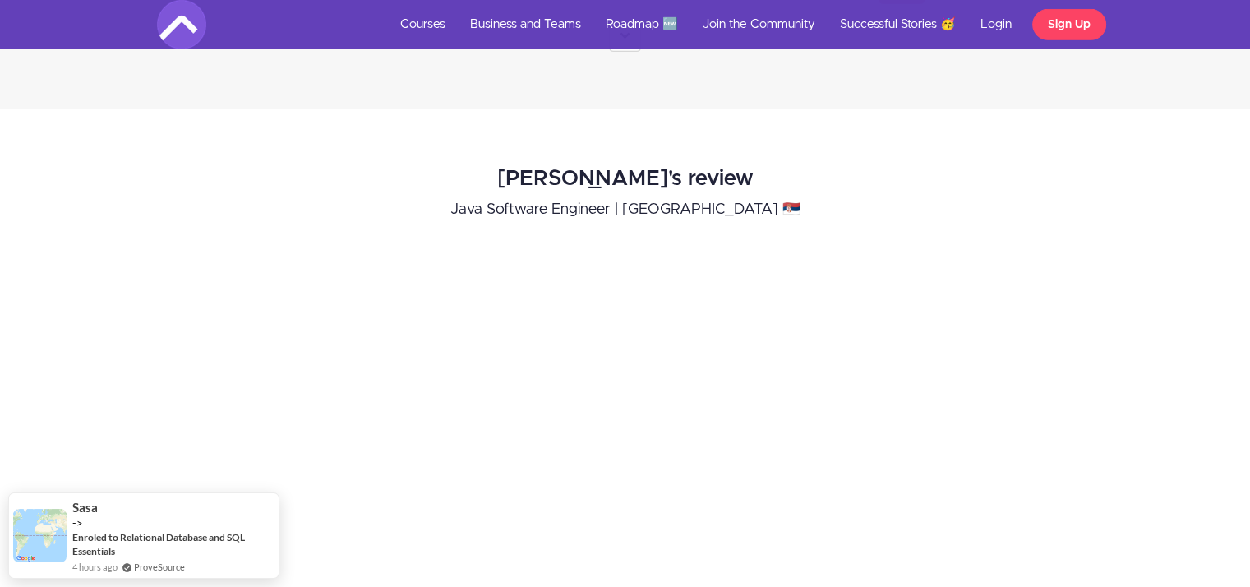
scroll to position [5032, 0]
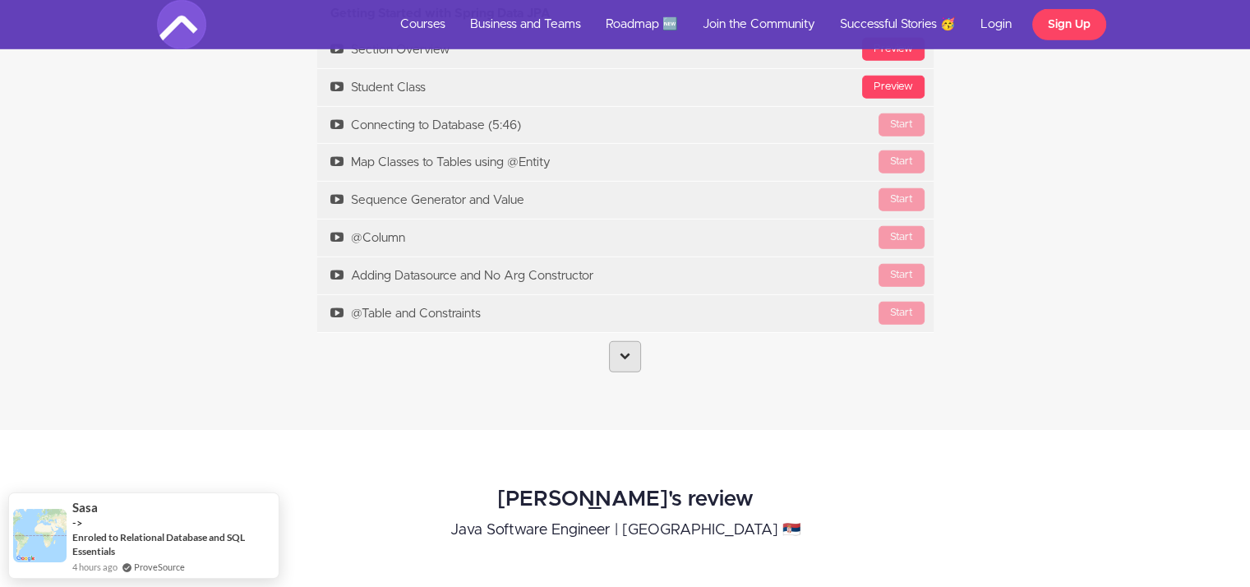
click at [618, 349] on link at bounding box center [625, 356] width 32 height 31
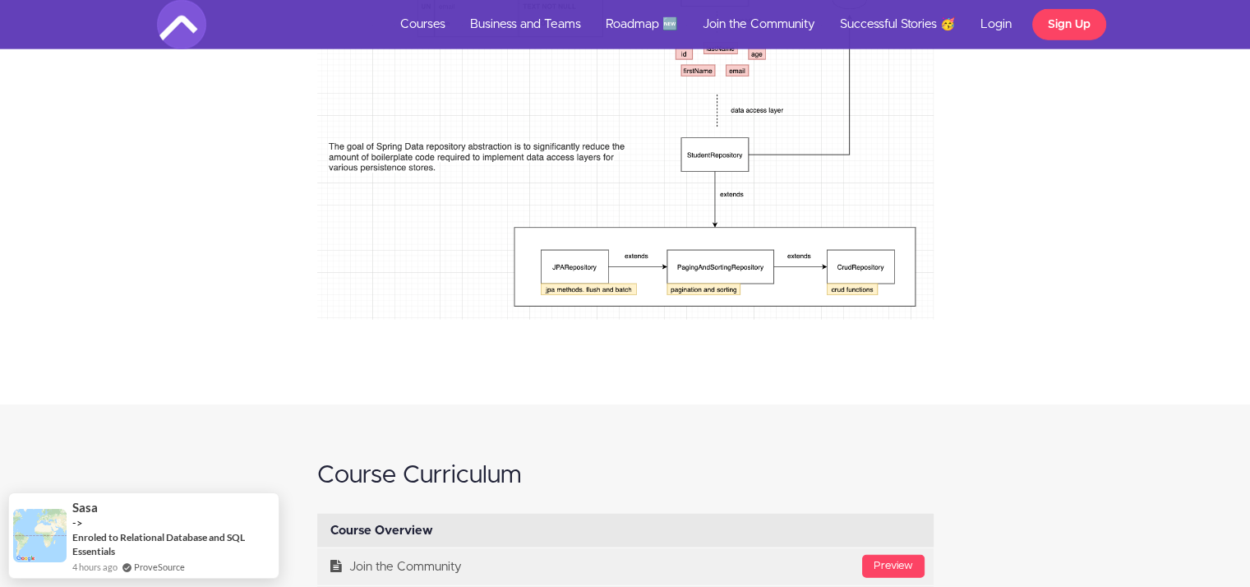
scroll to position [4088, 0]
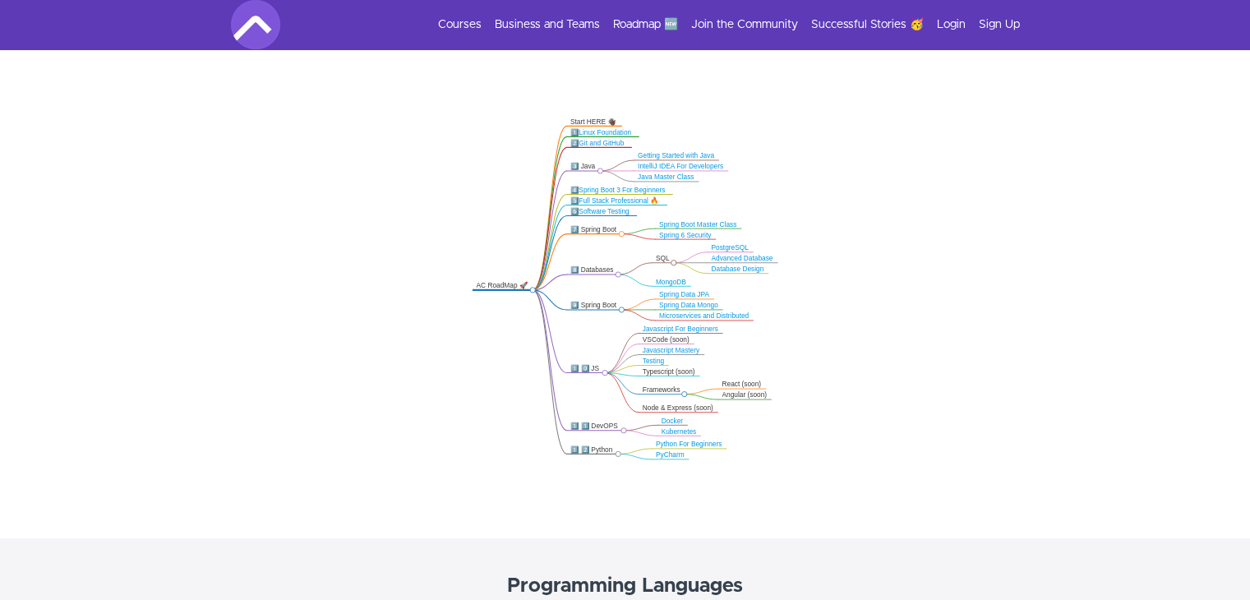
scroll to position [301, 0]
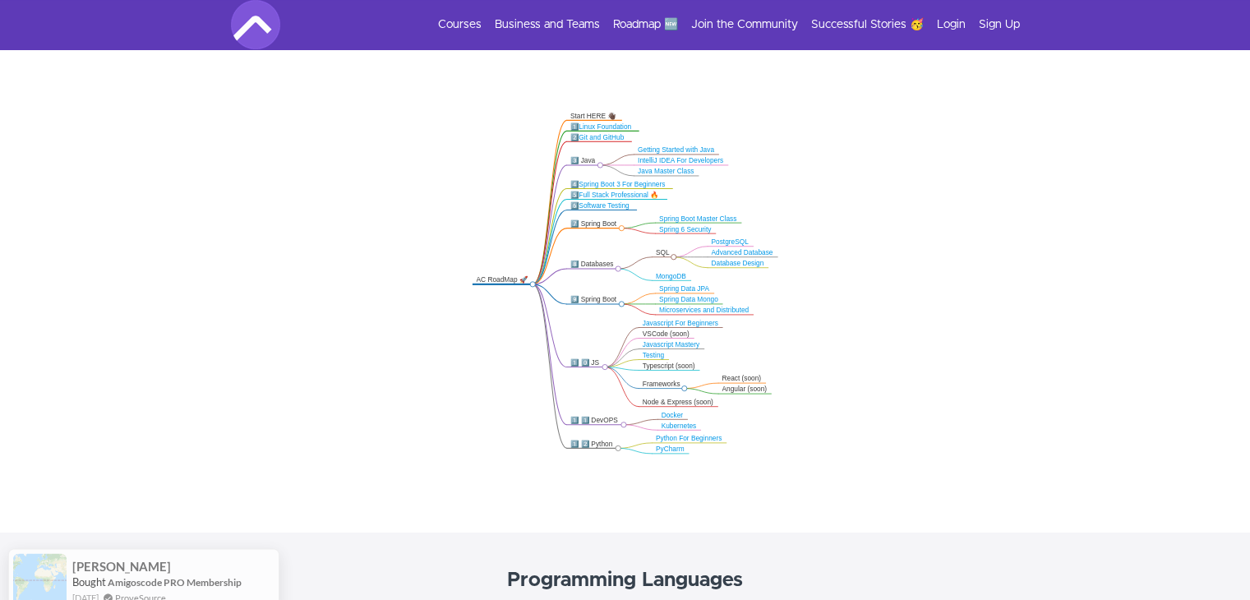
click at [726, 241] on link "PostgreSQL" at bounding box center [729, 241] width 37 height 7
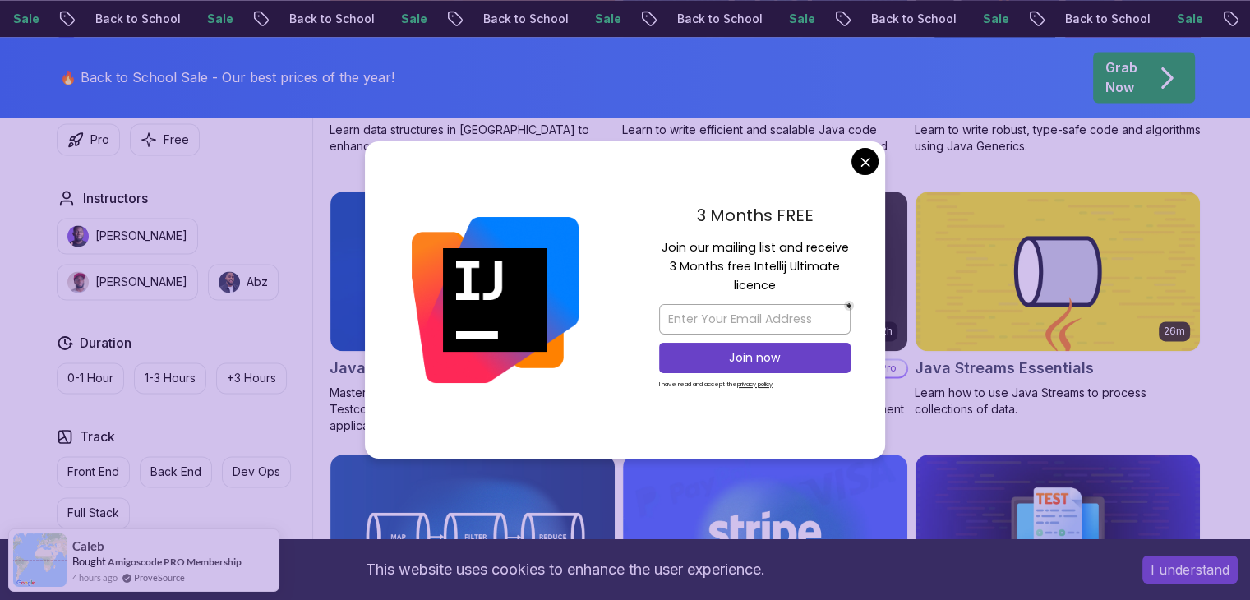
scroll to position [2514, 0]
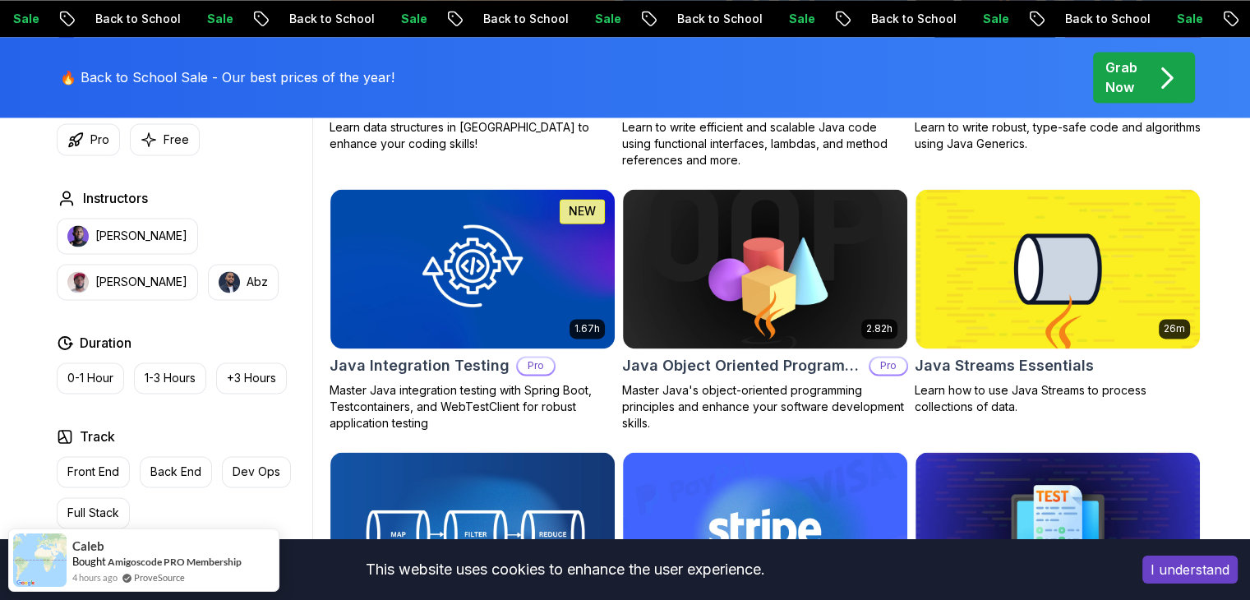
click at [863, 154] on body "Sale Back to School Sale Back to School Sale Back to School Sale Back to School…" at bounding box center [625, 458] width 1250 height 5944
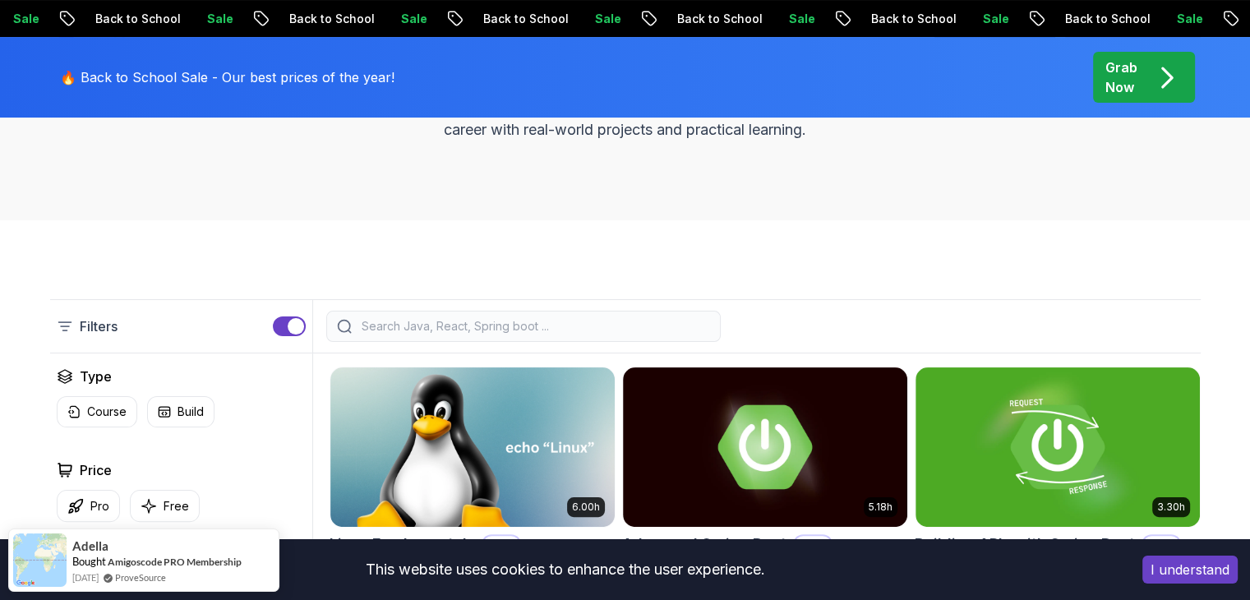
scroll to position [0, 0]
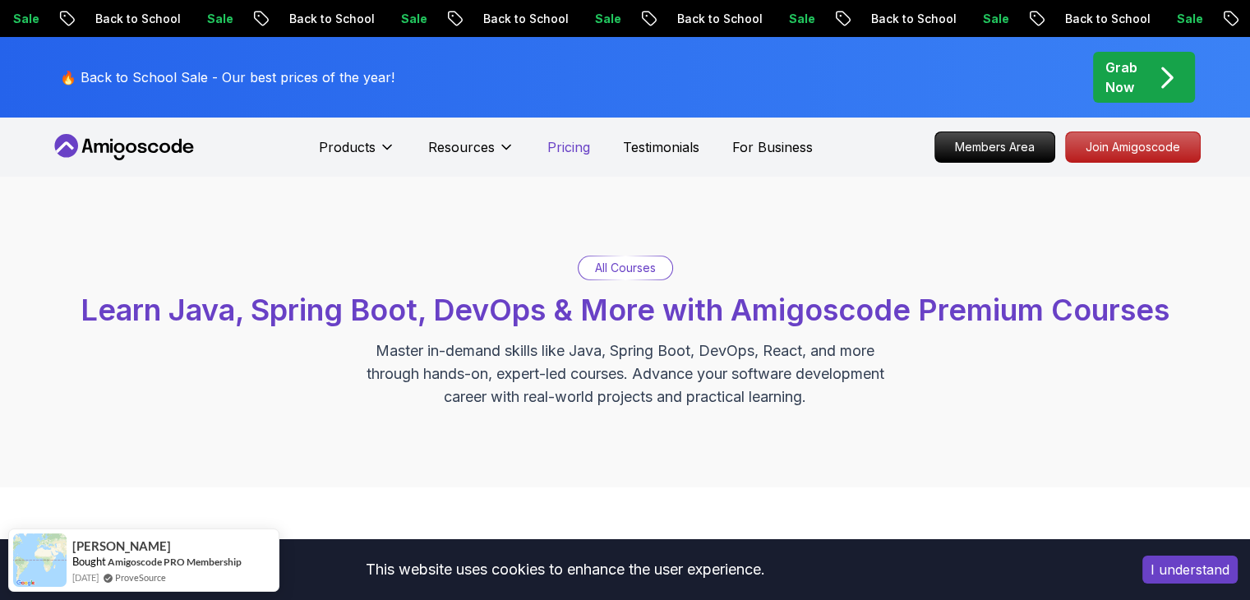
click at [573, 141] on p "Pricing" at bounding box center [568, 147] width 43 height 20
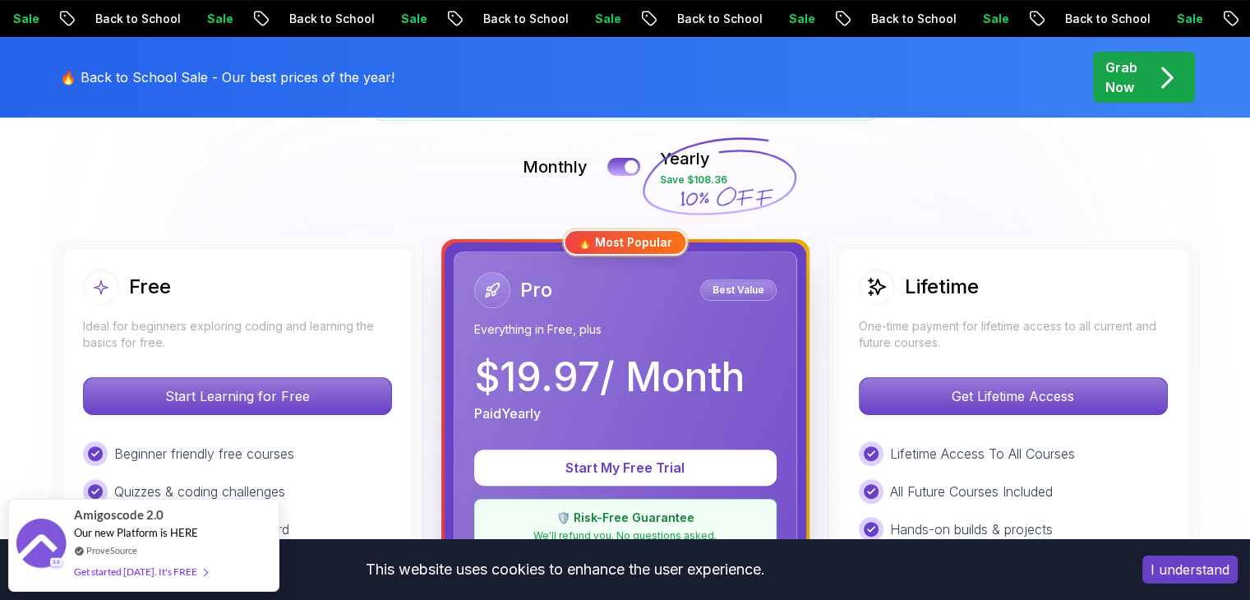
scroll to position [362, 0]
click at [624, 168] on div at bounding box center [631, 167] width 14 height 14
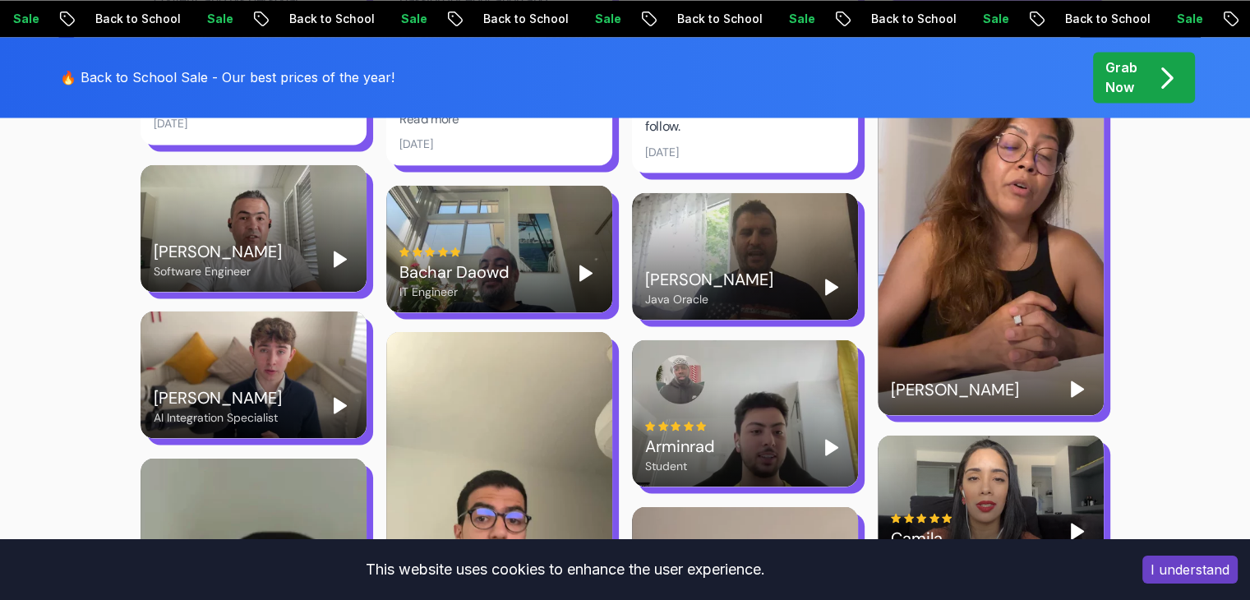
scroll to position [3076, 0]
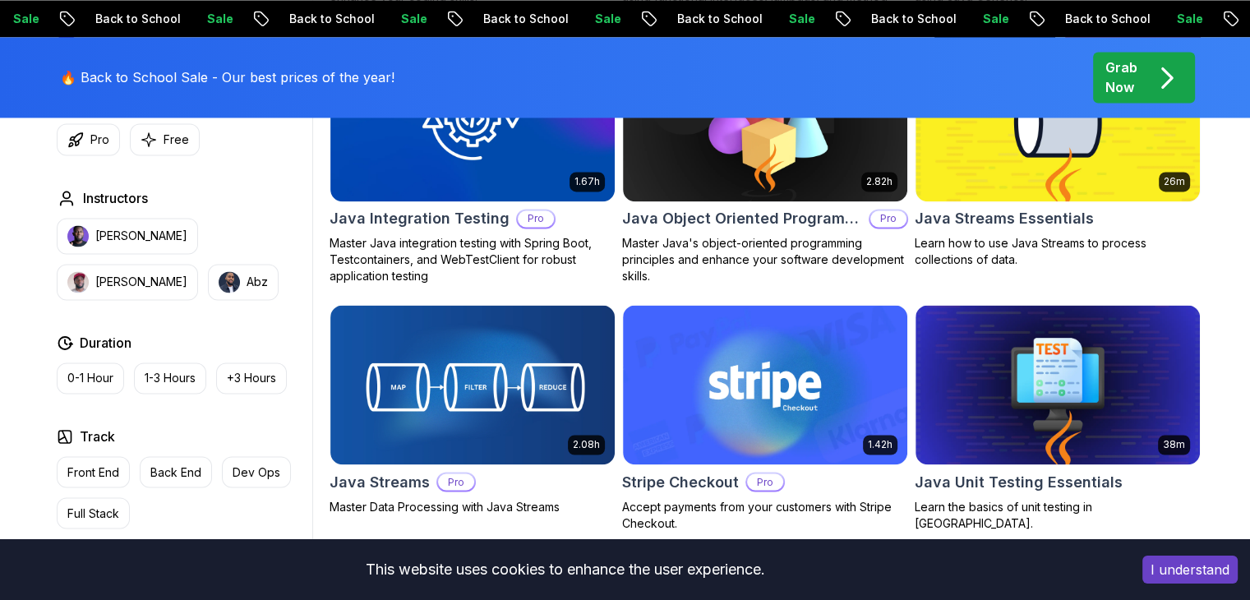
scroll to position [2649, 0]
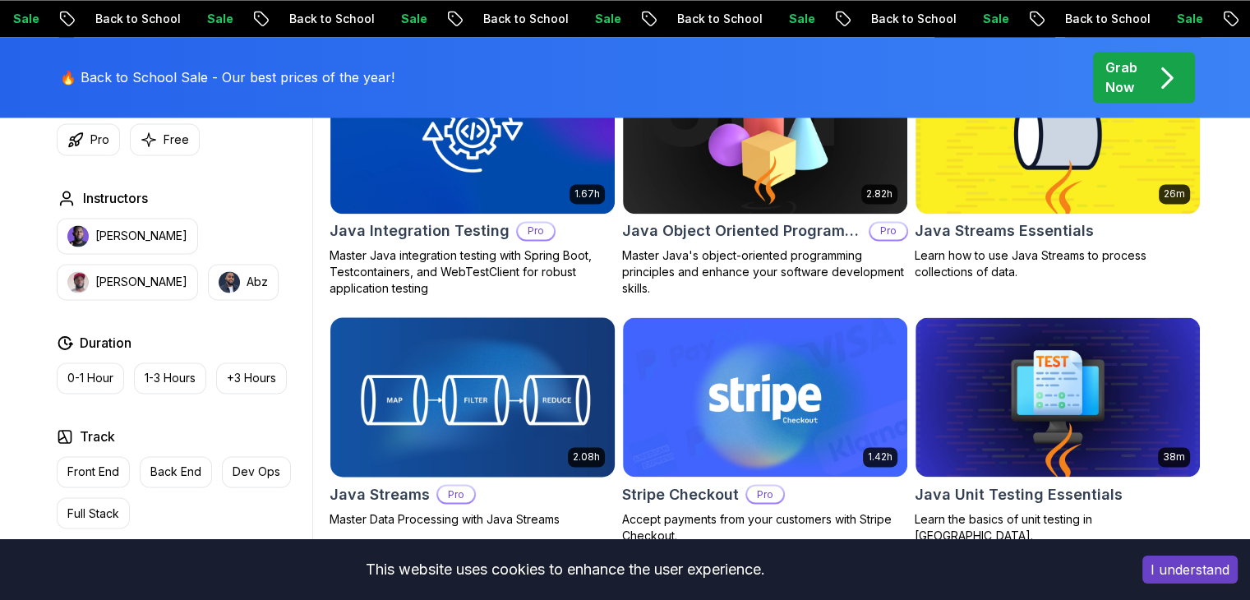
click at [430, 372] on img at bounding box center [472, 396] width 298 height 167
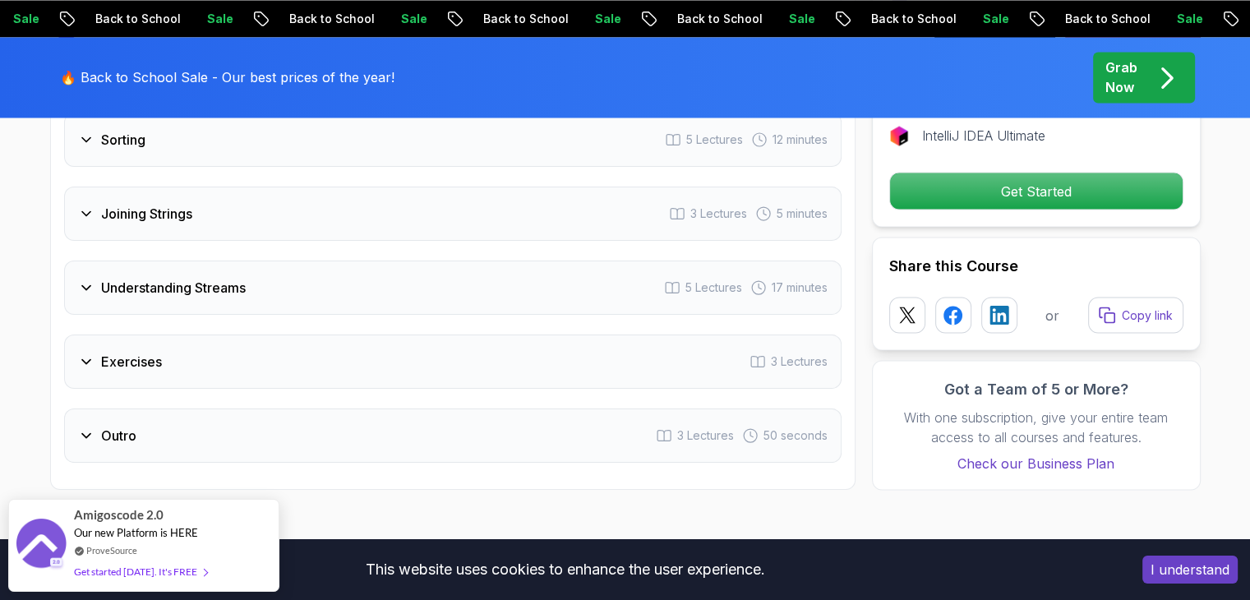
scroll to position [2944, 0]
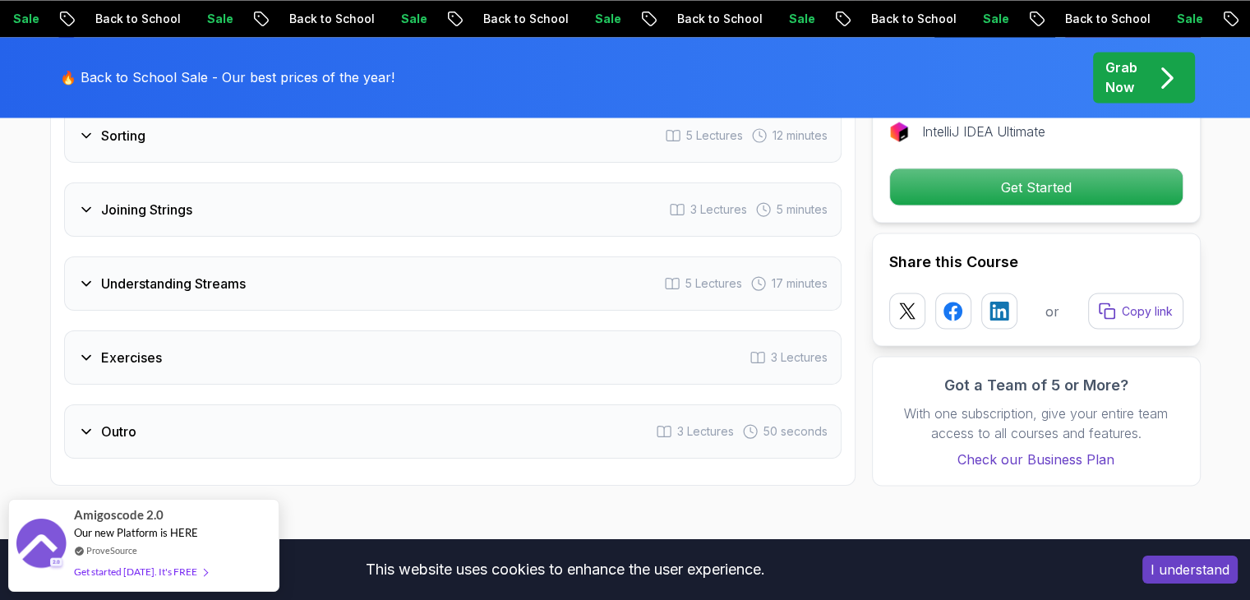
click at [129, 256] on div "Understanding Streams 5 Lectures 17 minutes" at bounding box center [452, 283] width 777 height 54
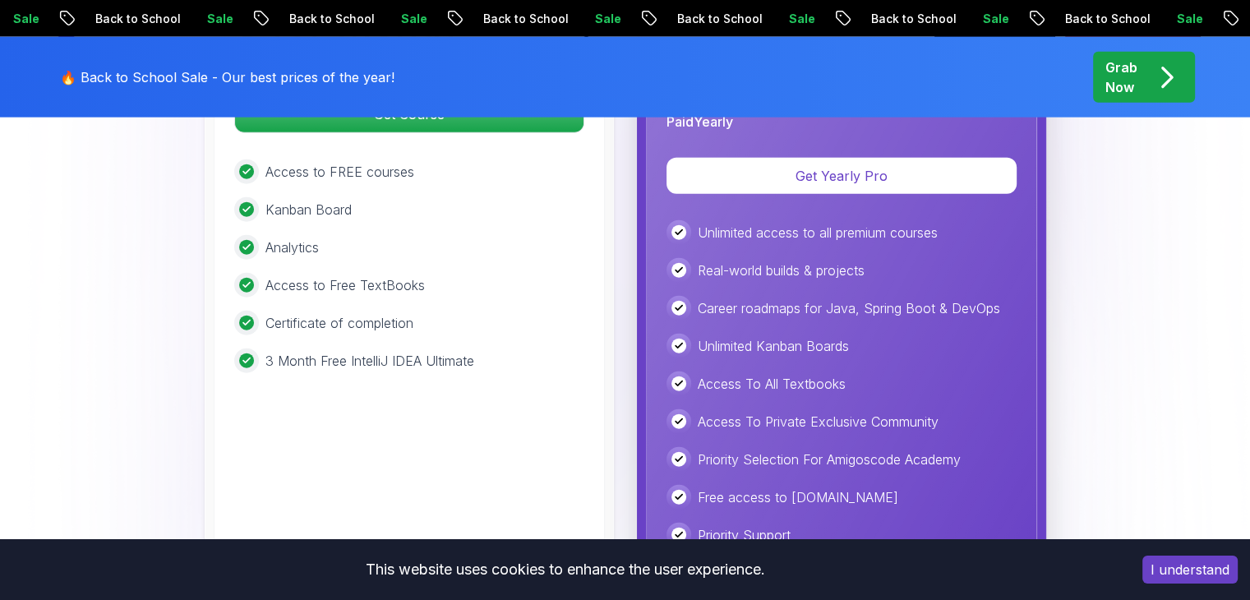
scroll to position [3918, 0]
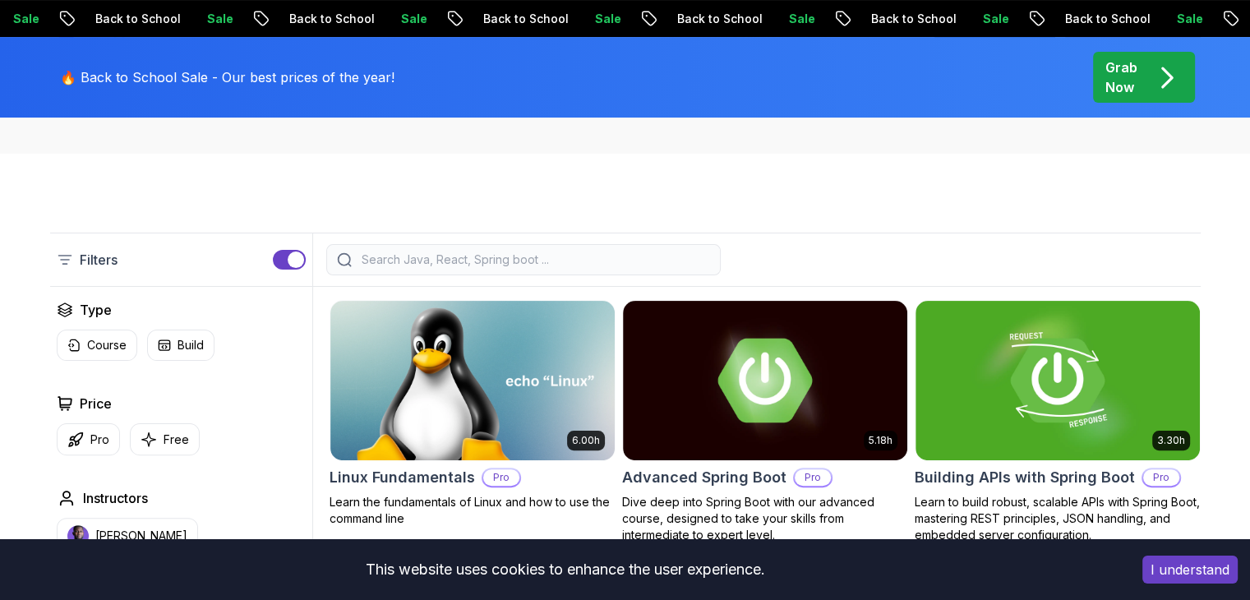
scroll to position [439, 0]
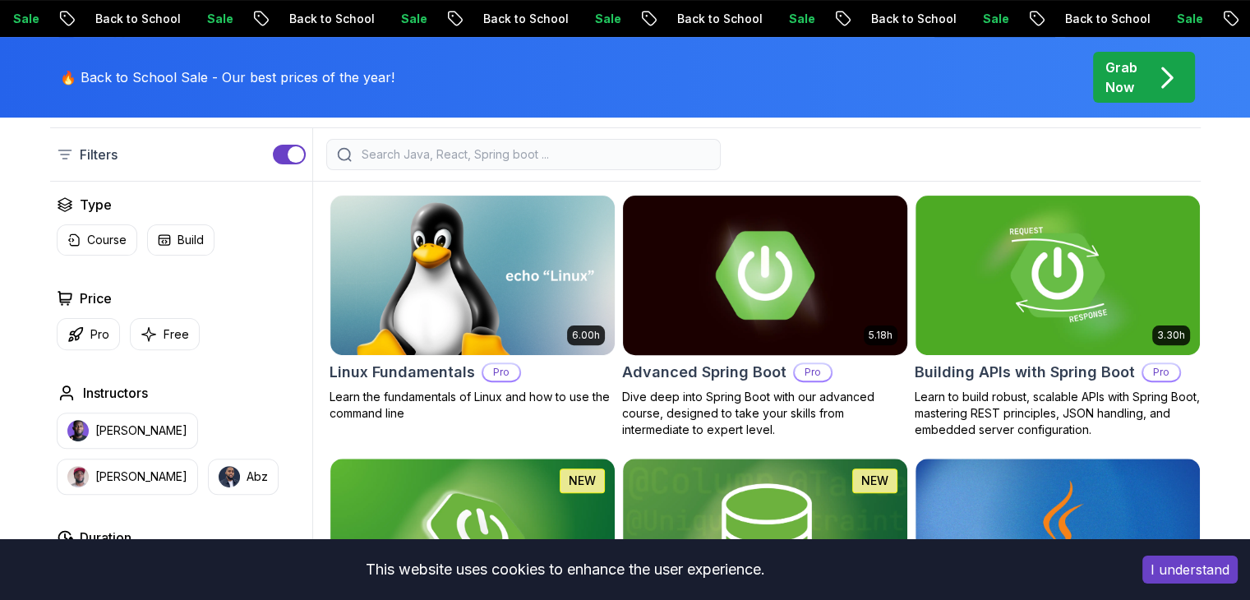
click at [720, 247] on img at bounding box center [764, 274] width 298 height 167
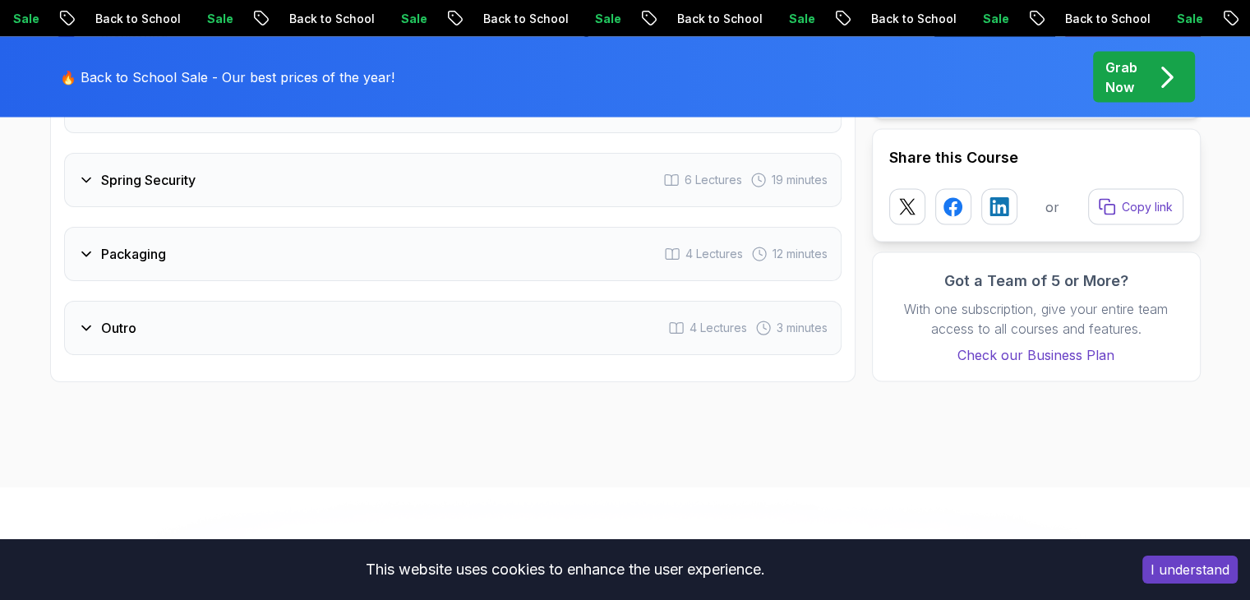
scroll to position [3149, 0]
